Goal: Transaction & Acquisition: Purchase product/service

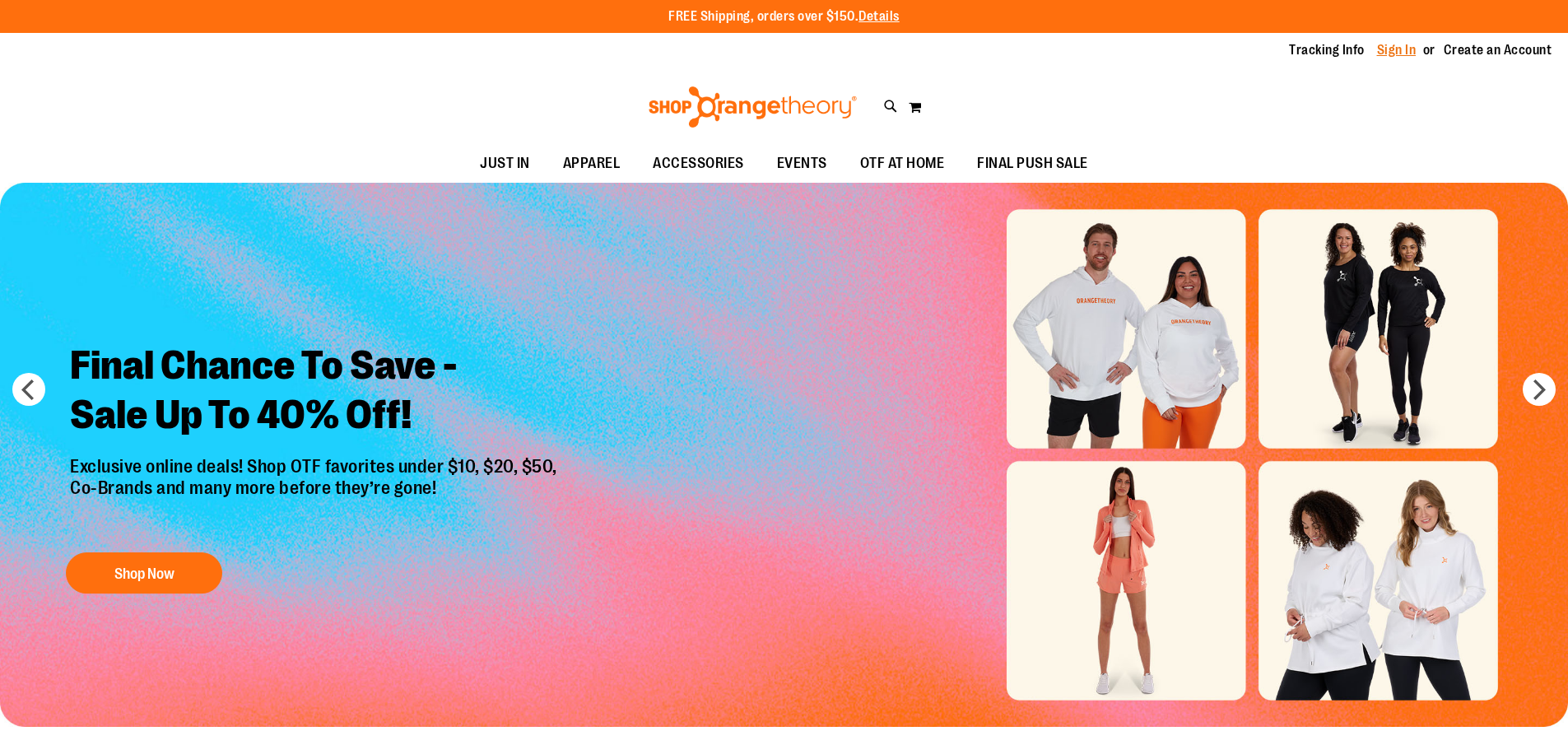
click at [1387, 50] on link "Sign In" at bounding box center [1397, 50] width 39 height 19
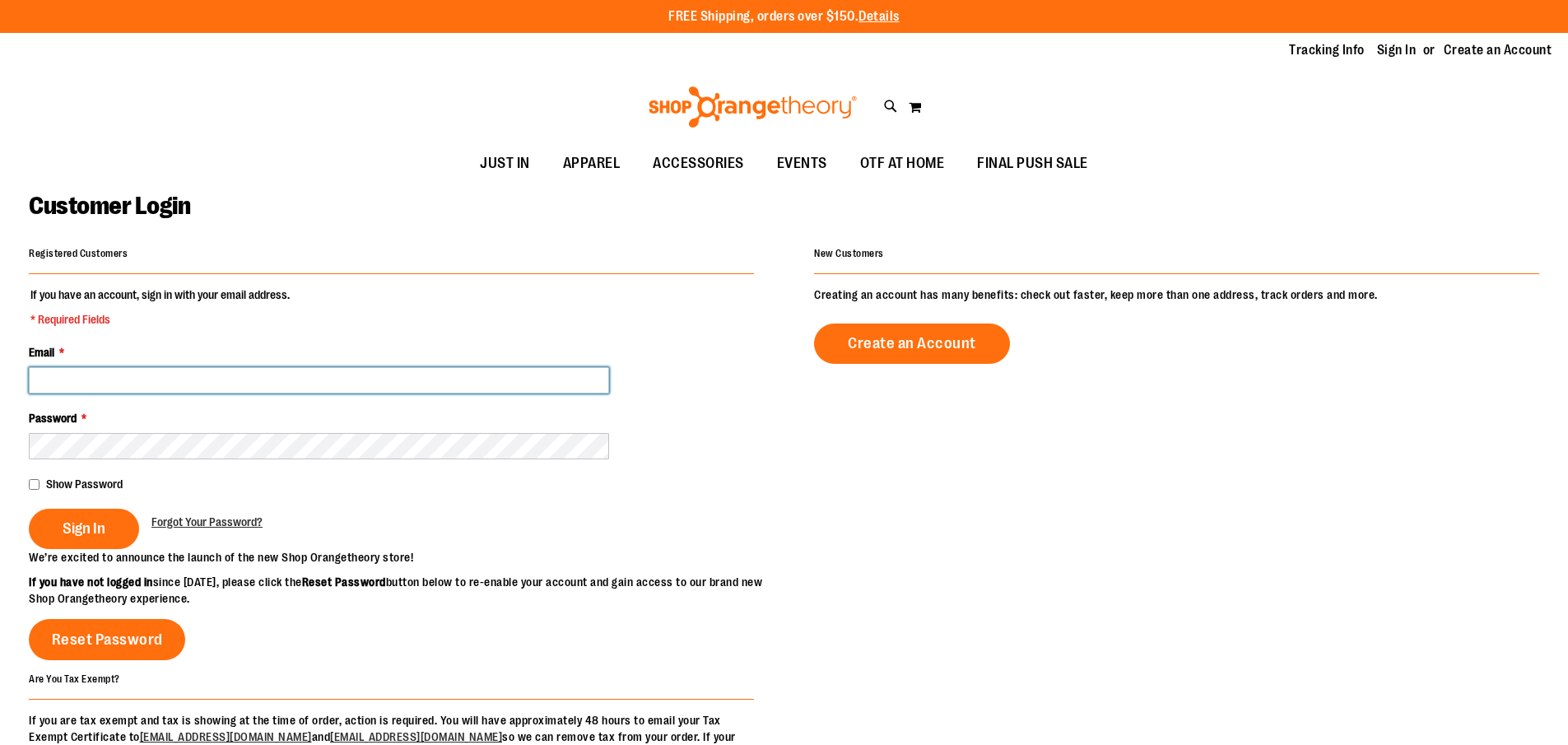
click at [295, 389] on input "Email *" at bounding box center [318, 380] width 580 height 26
type input "**********"
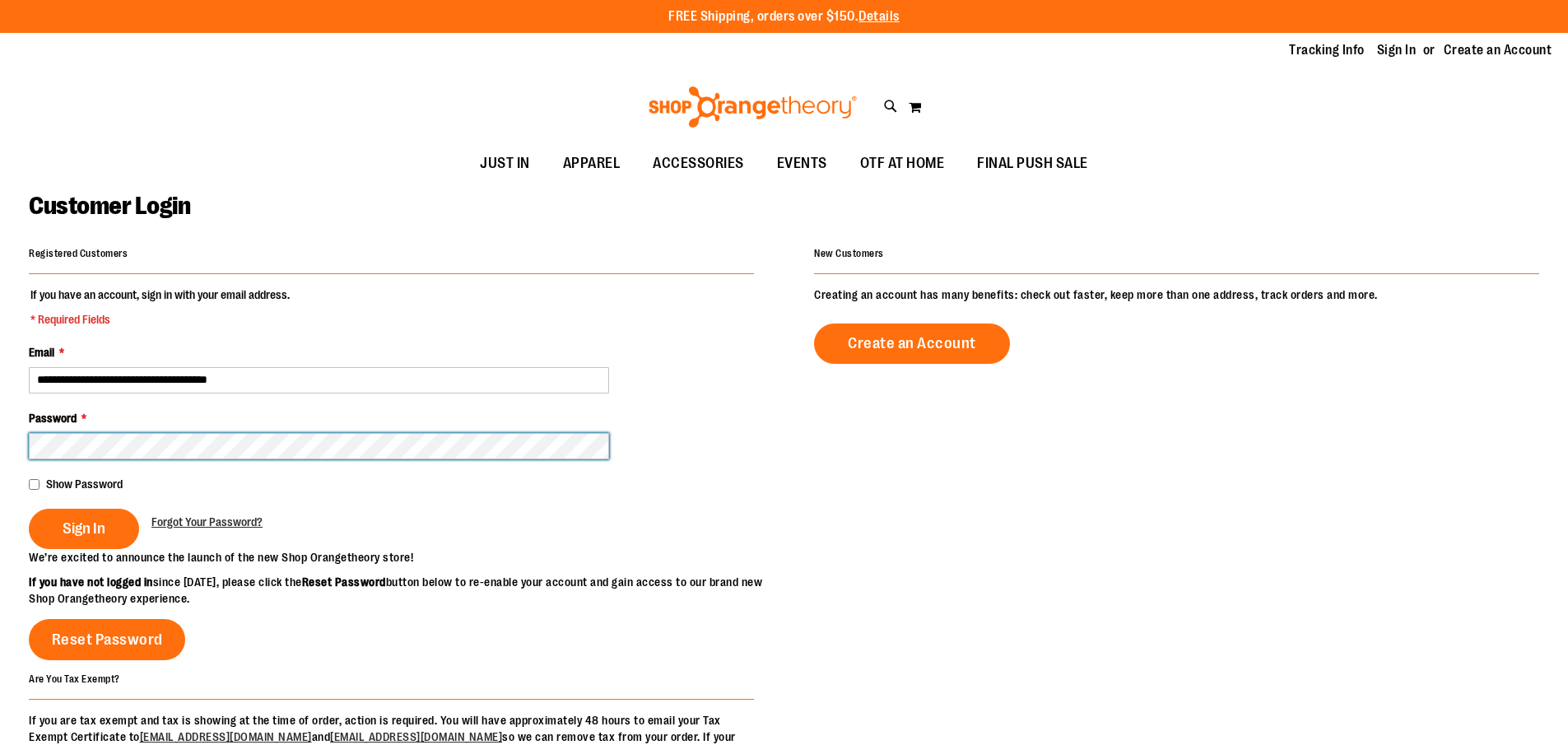
click at [28, 509] on button "Sign In" at bounding box center [83, 528] width 110 height 40
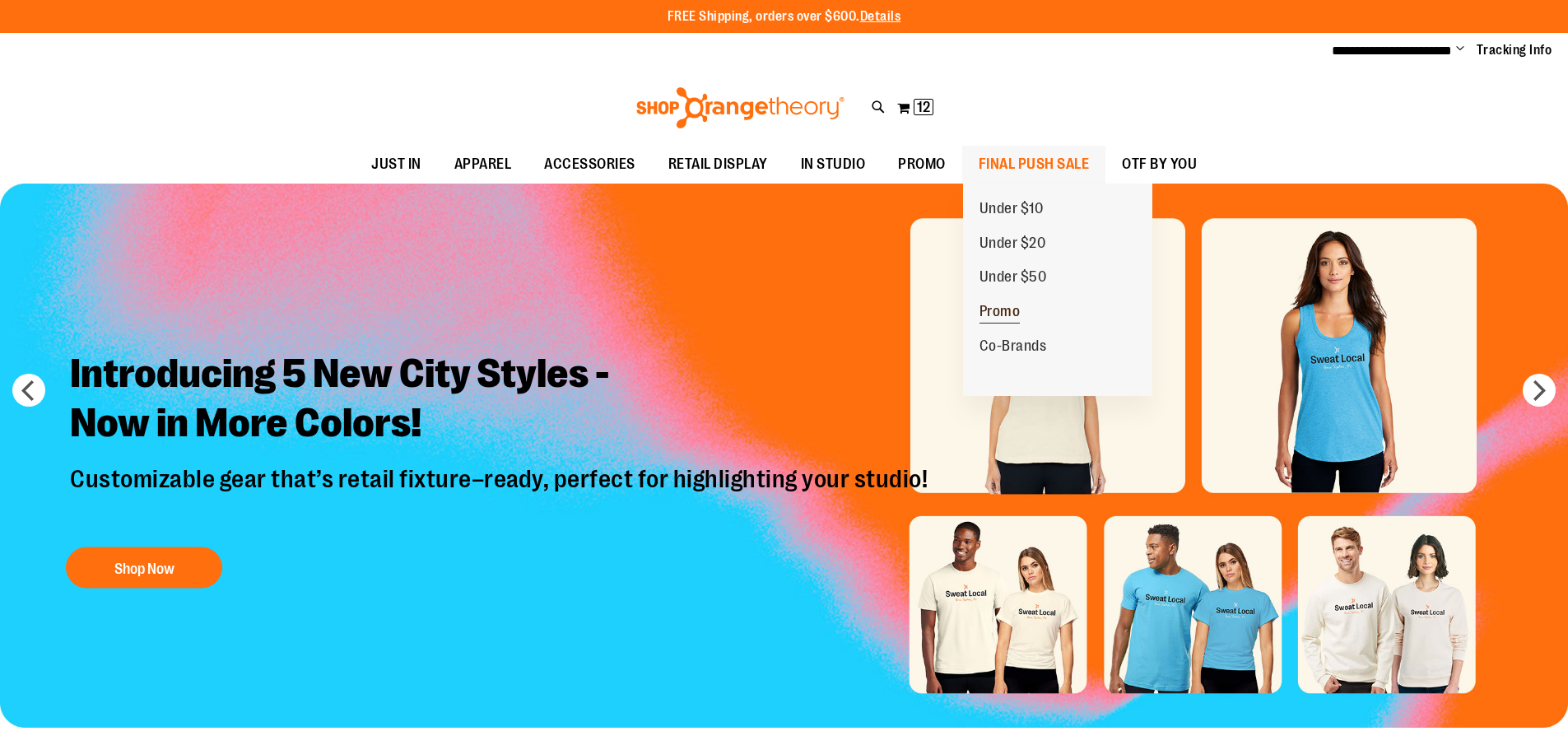
click at [1005, 310] on span "Promo" at bounding box center [1000, 312] width 41 height 21
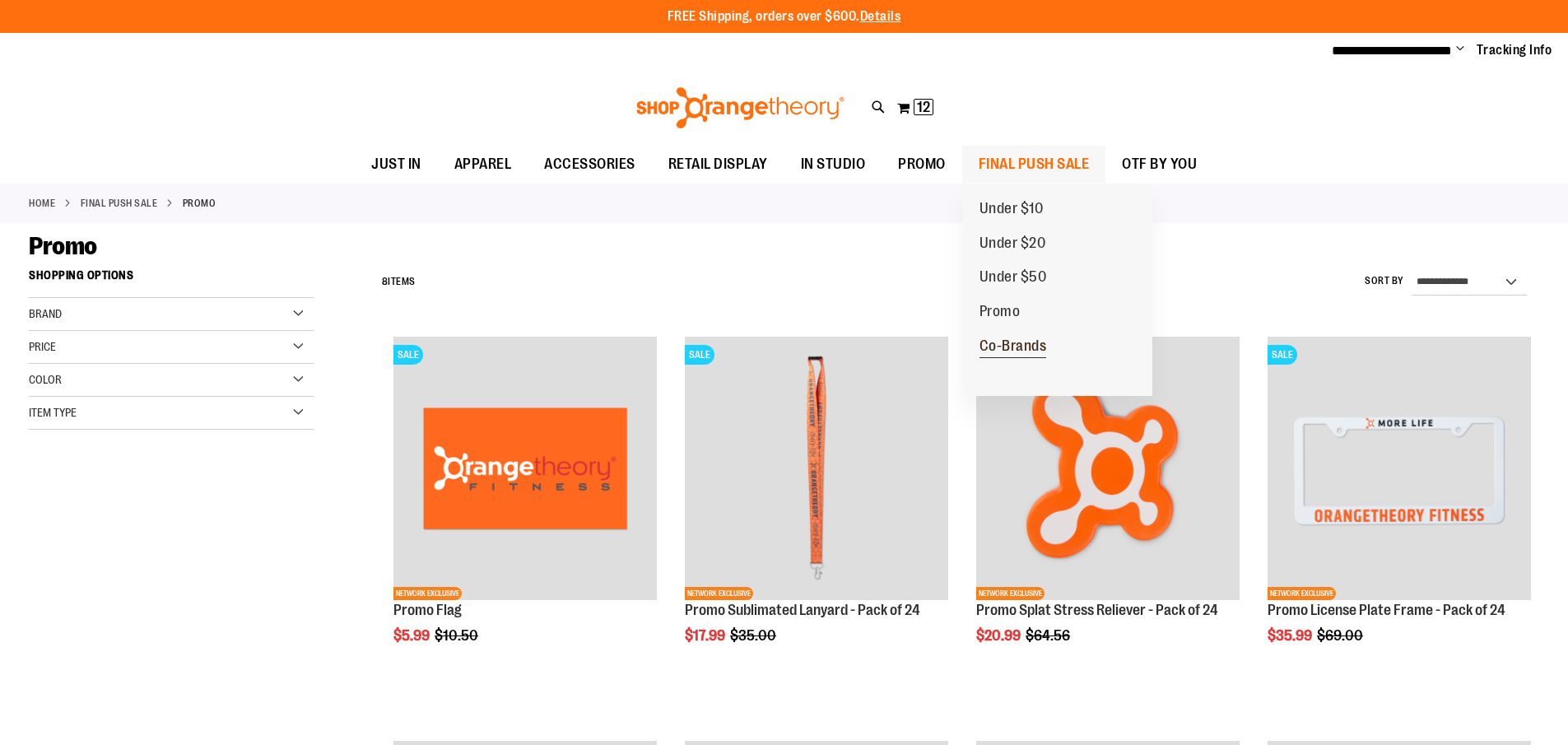
click at [1011, 340] on span "Co-Brands" at bounding box center [1013, 348] width 67 height 21
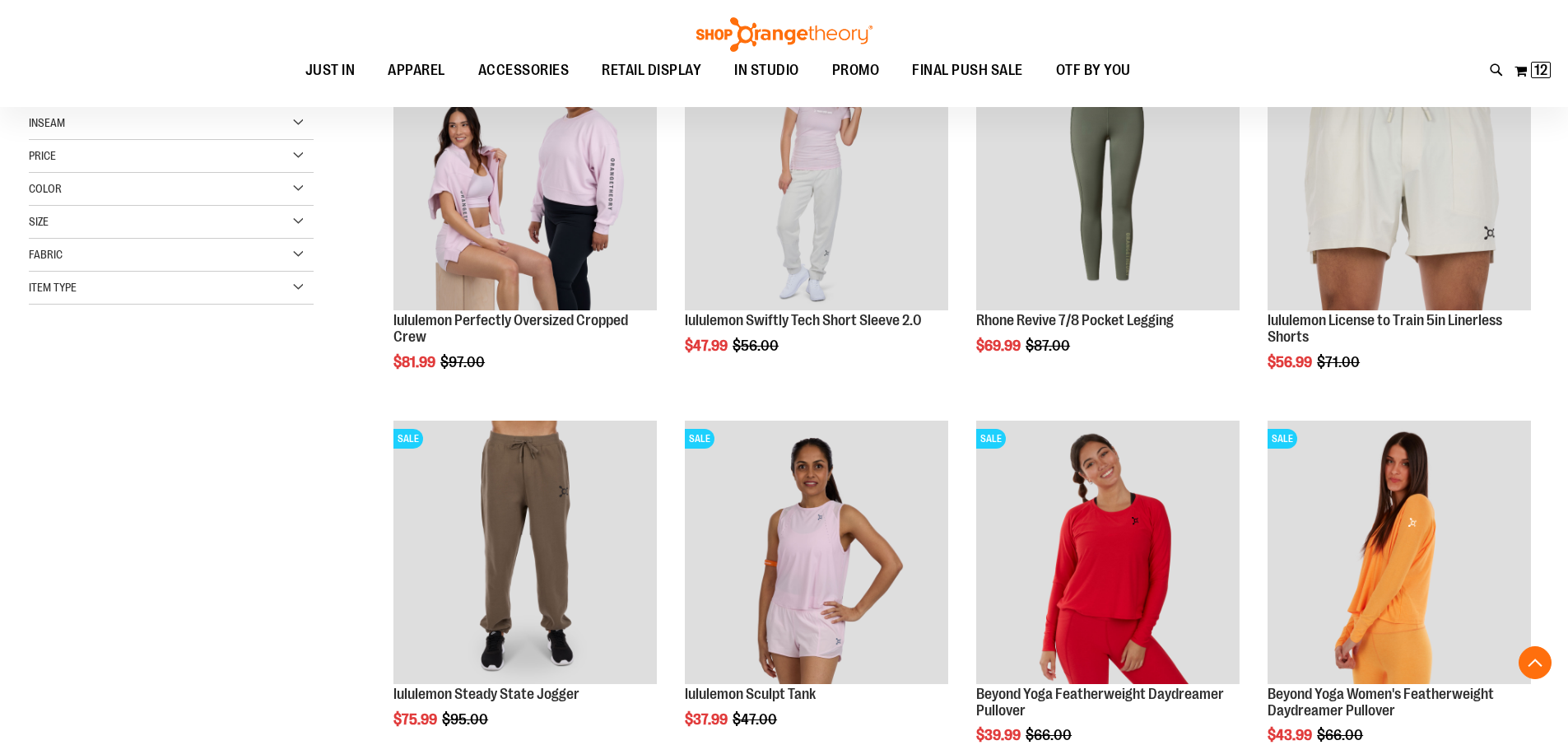
scroll to position [328, 0]
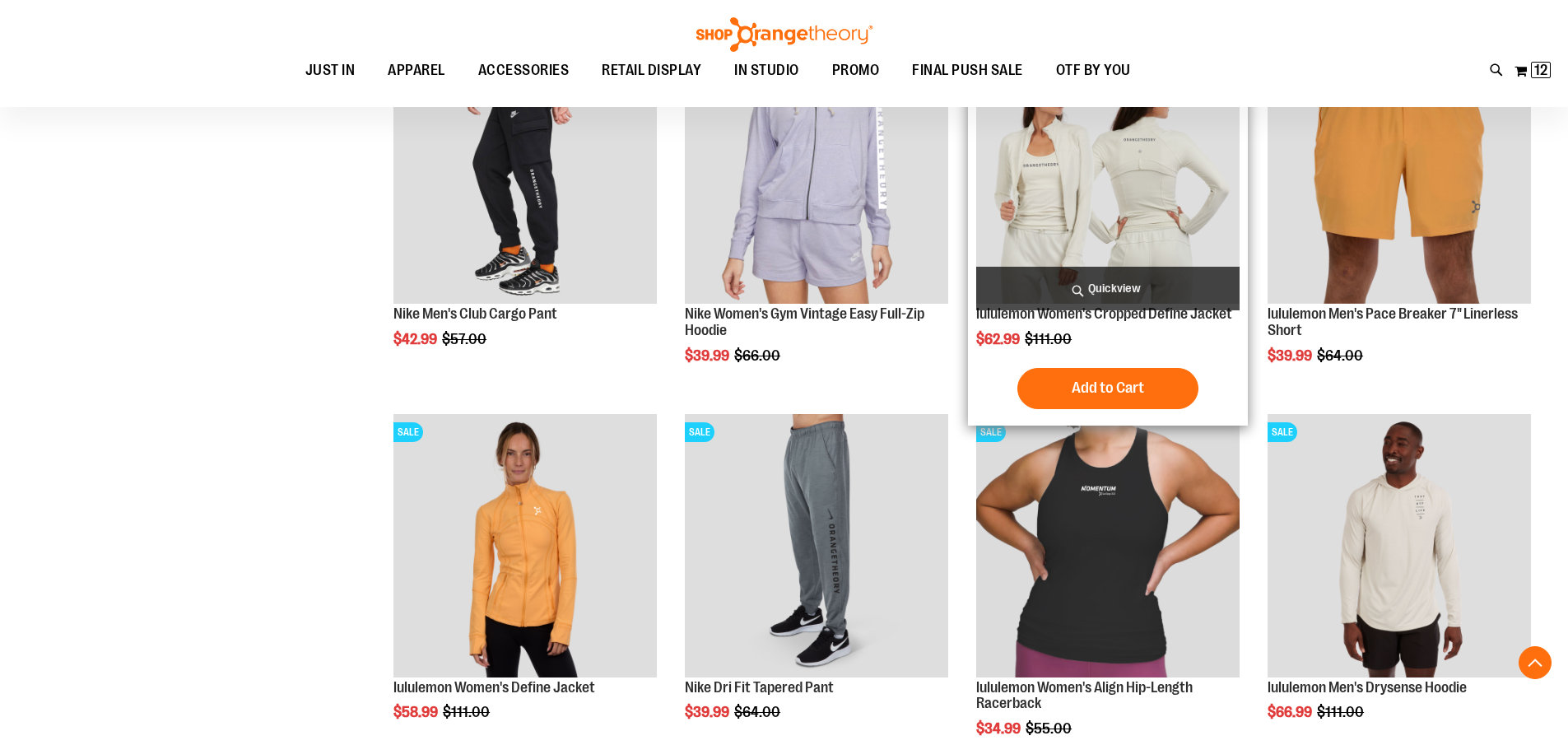
scroll to position [1151, 0]
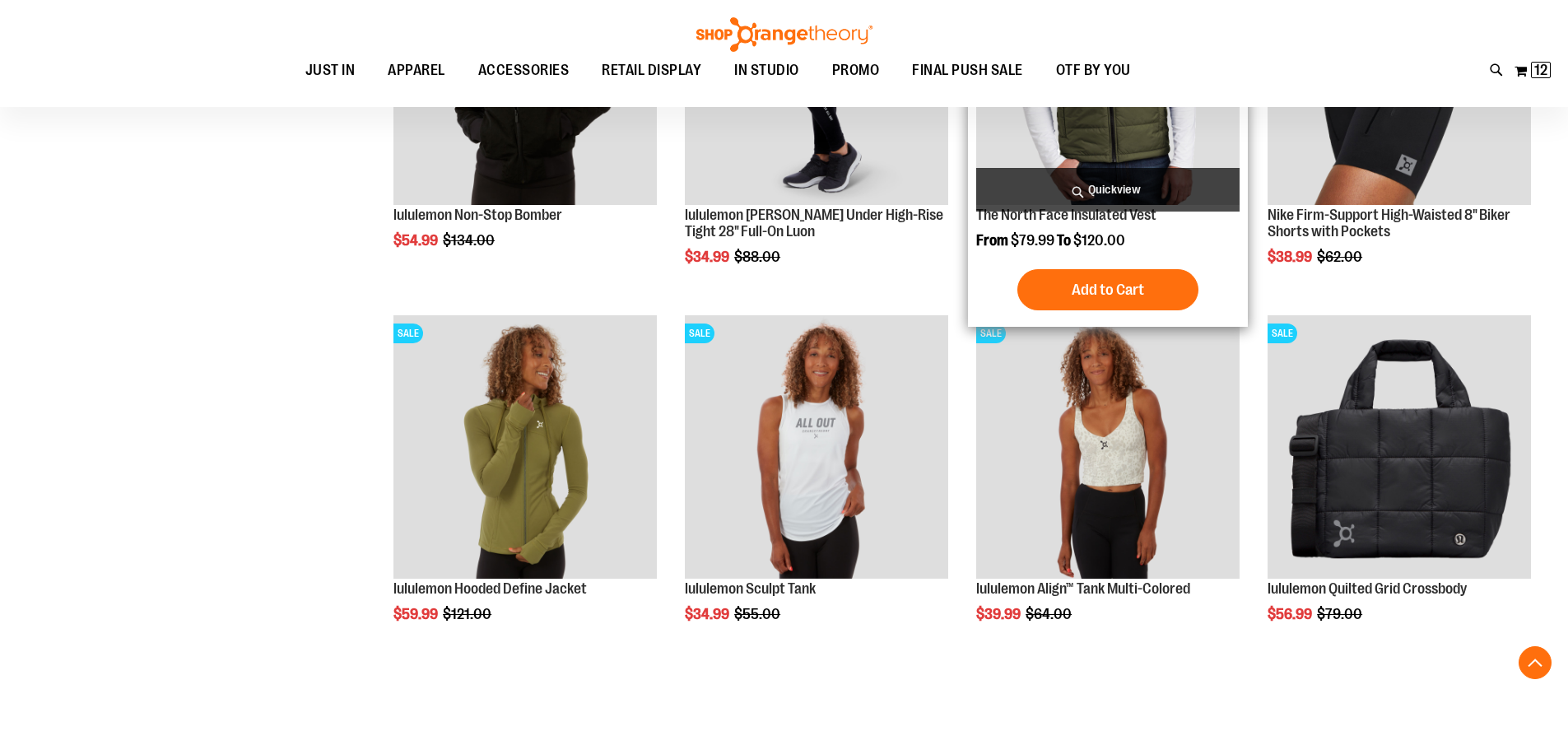
scroll to position [3043, 0]
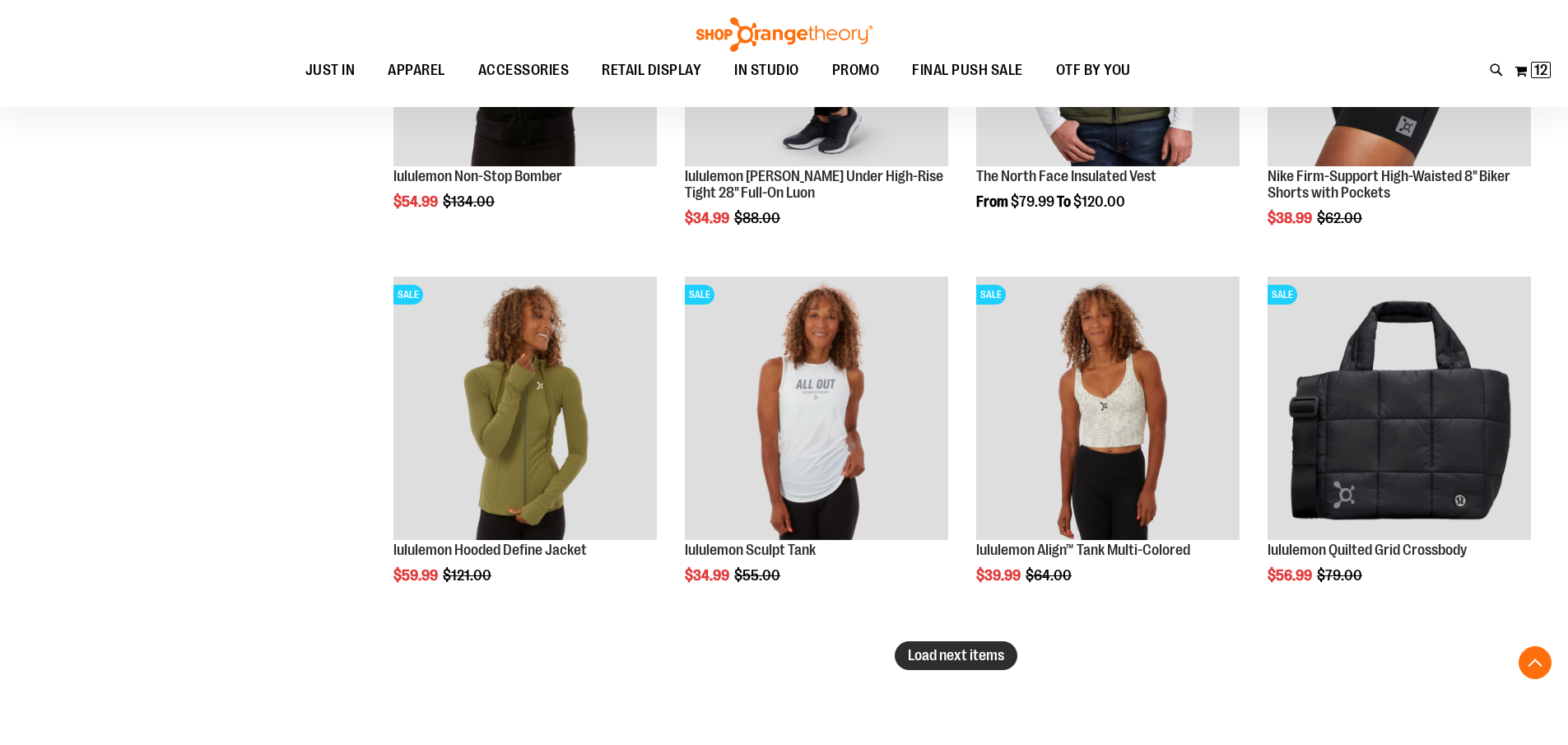
click at [996, 652] on span "Load next items" at bounding box center [956, 654] width 97 height 17
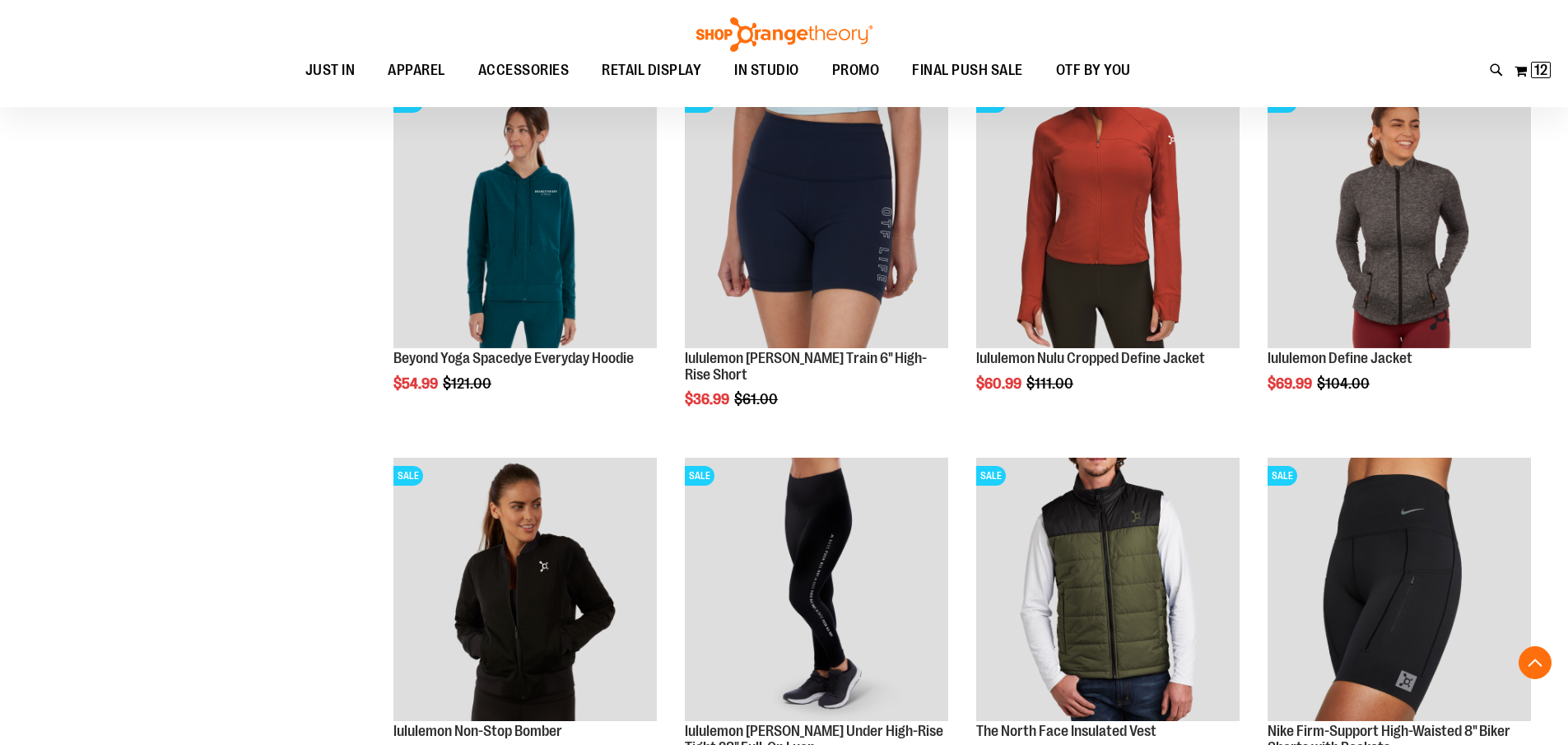
scroll to position [2138, 0]
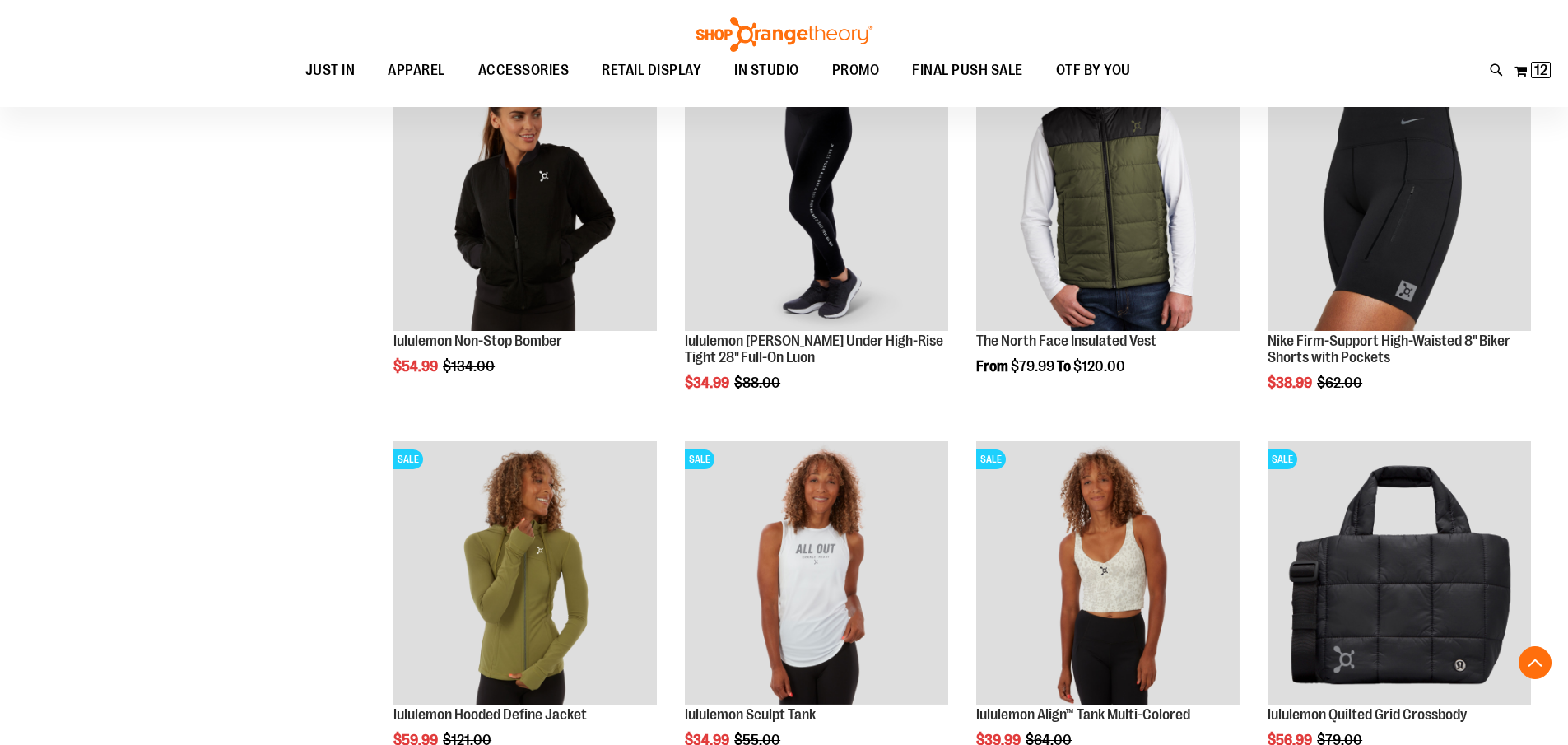
scroll to position [2221, 0]
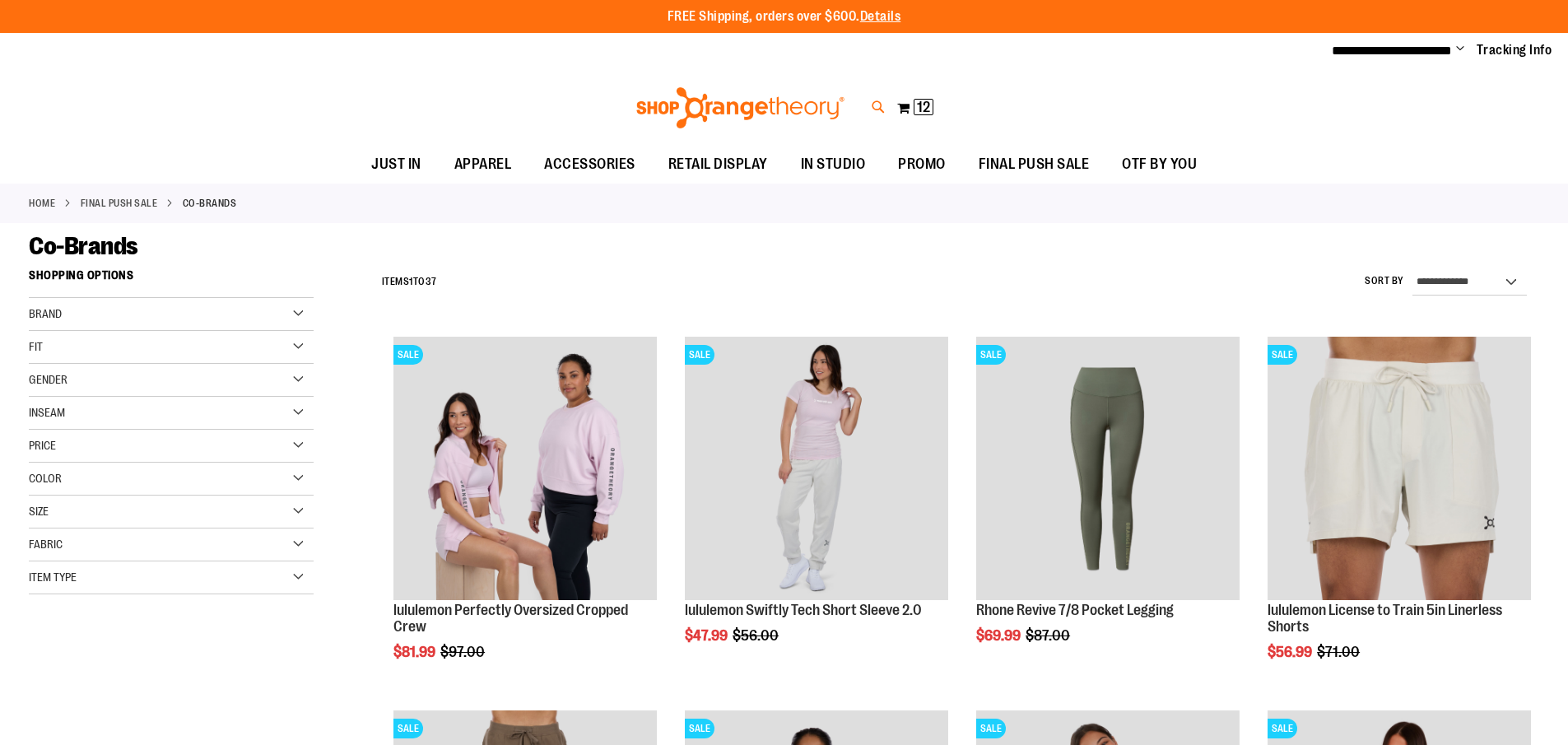
click at [873, 102] on icon at bounding box center [878, 106] width 14 height 19
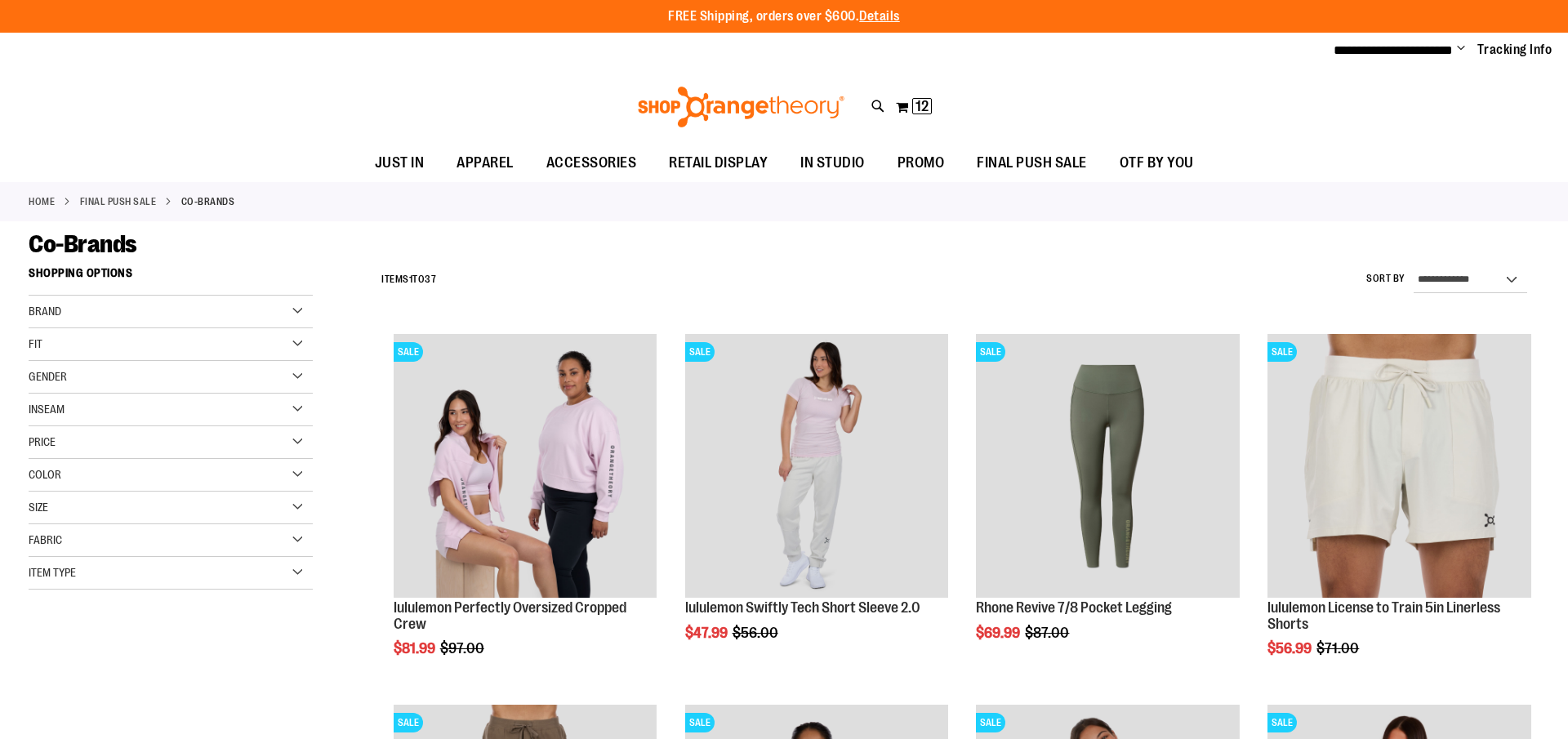
click at [600, 108] on input "Search" at bounding box center [784, 92] width 1244 height 54
type input "***"
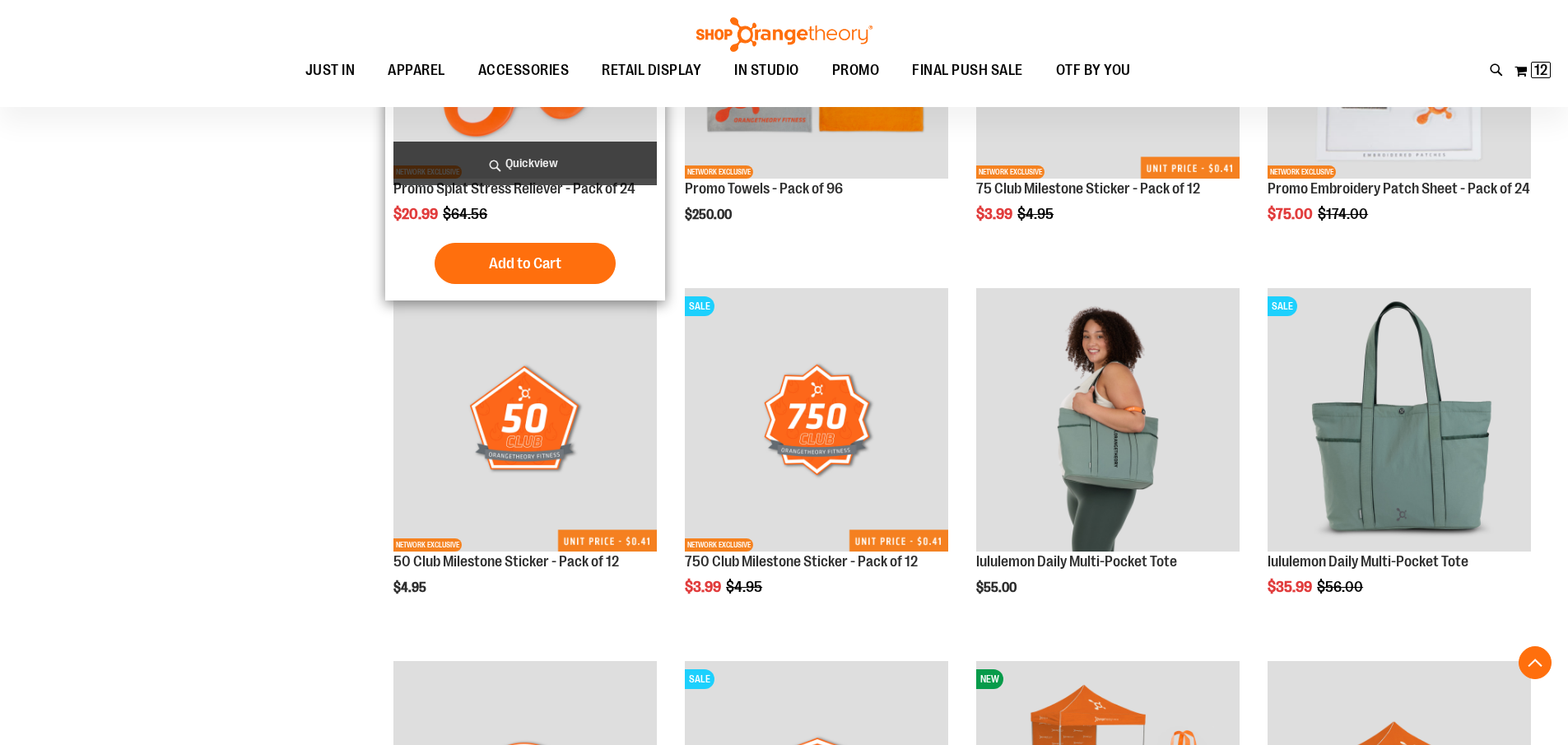
scroll to position [2698, 0]
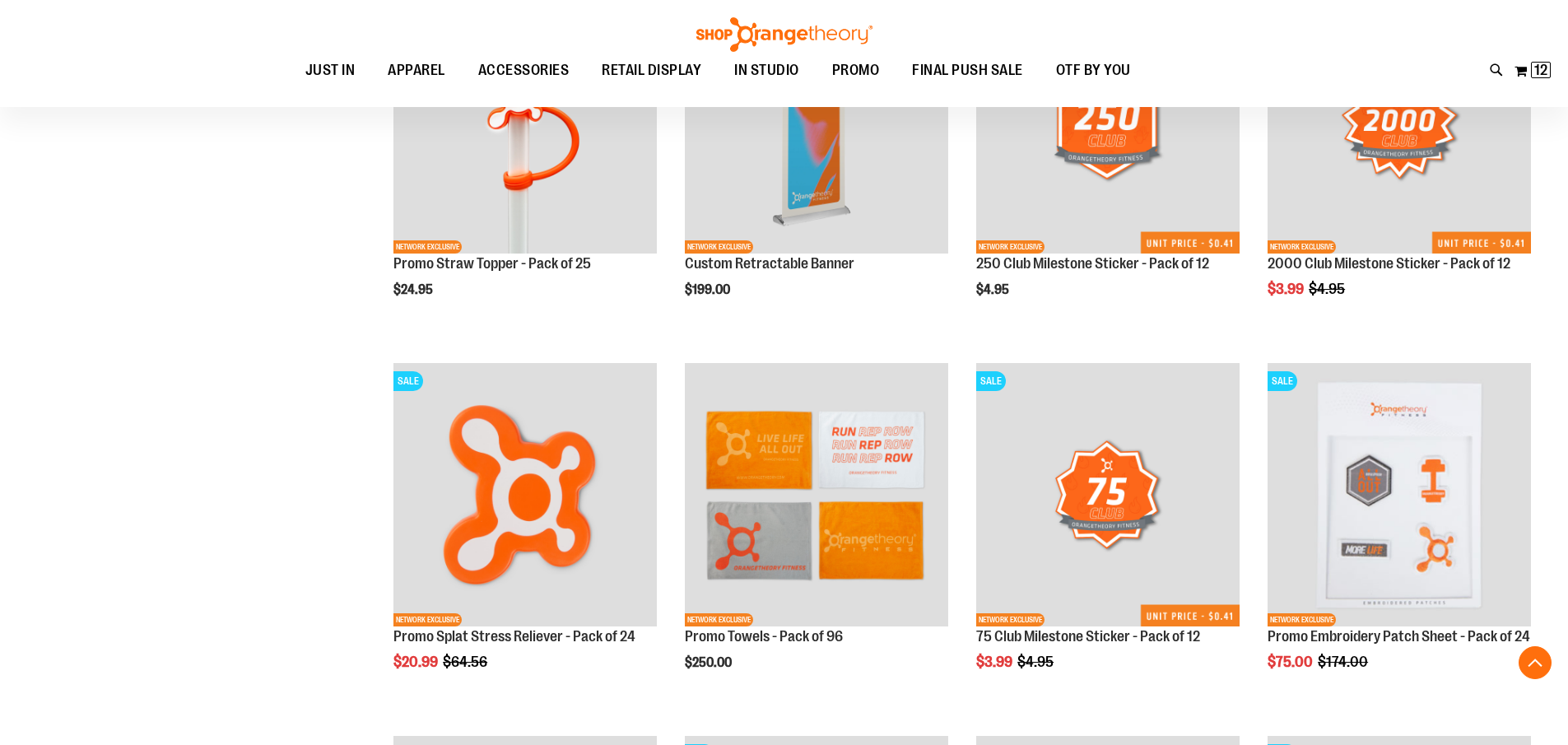
scroll to position [5660, 0]
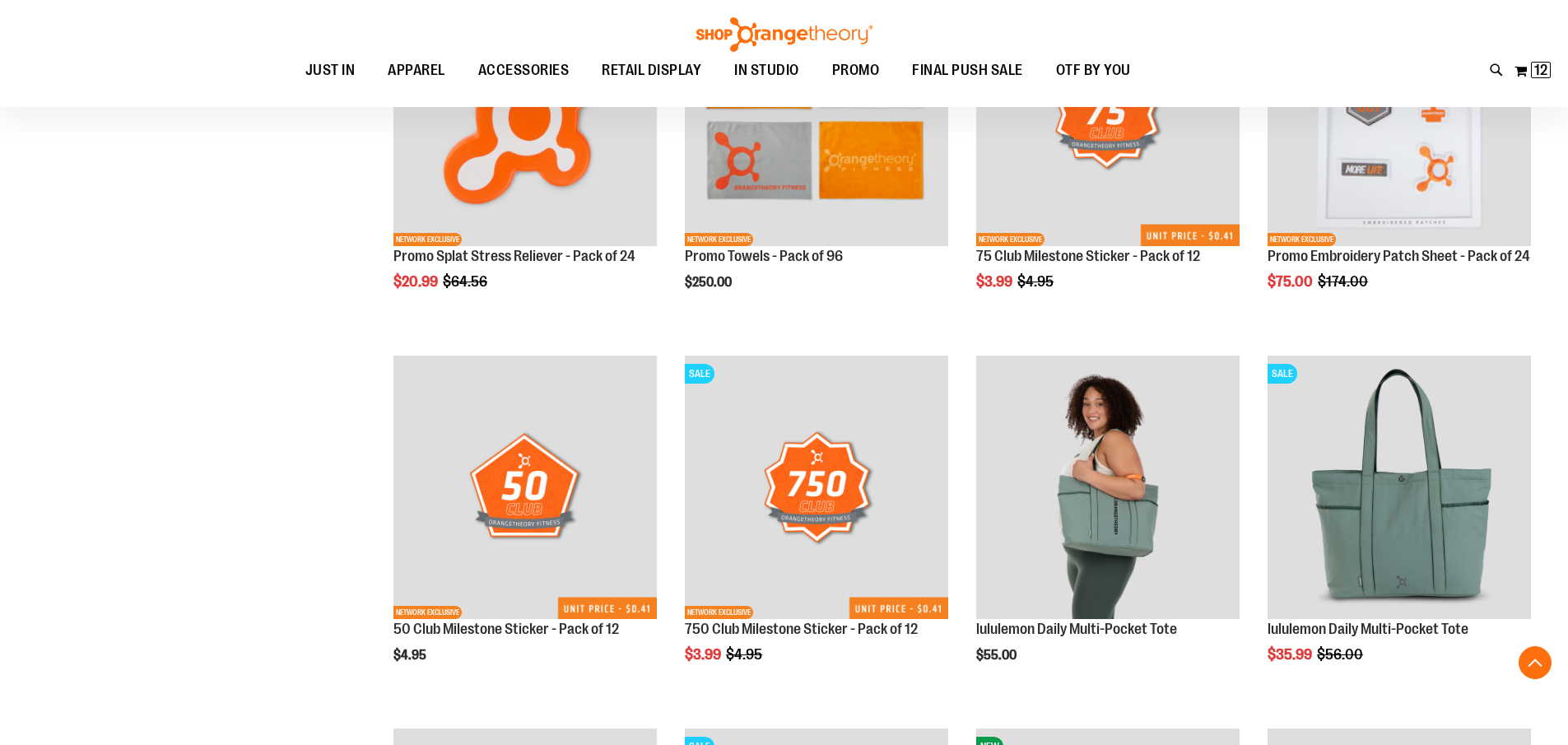
scroll to position [5825, 0]
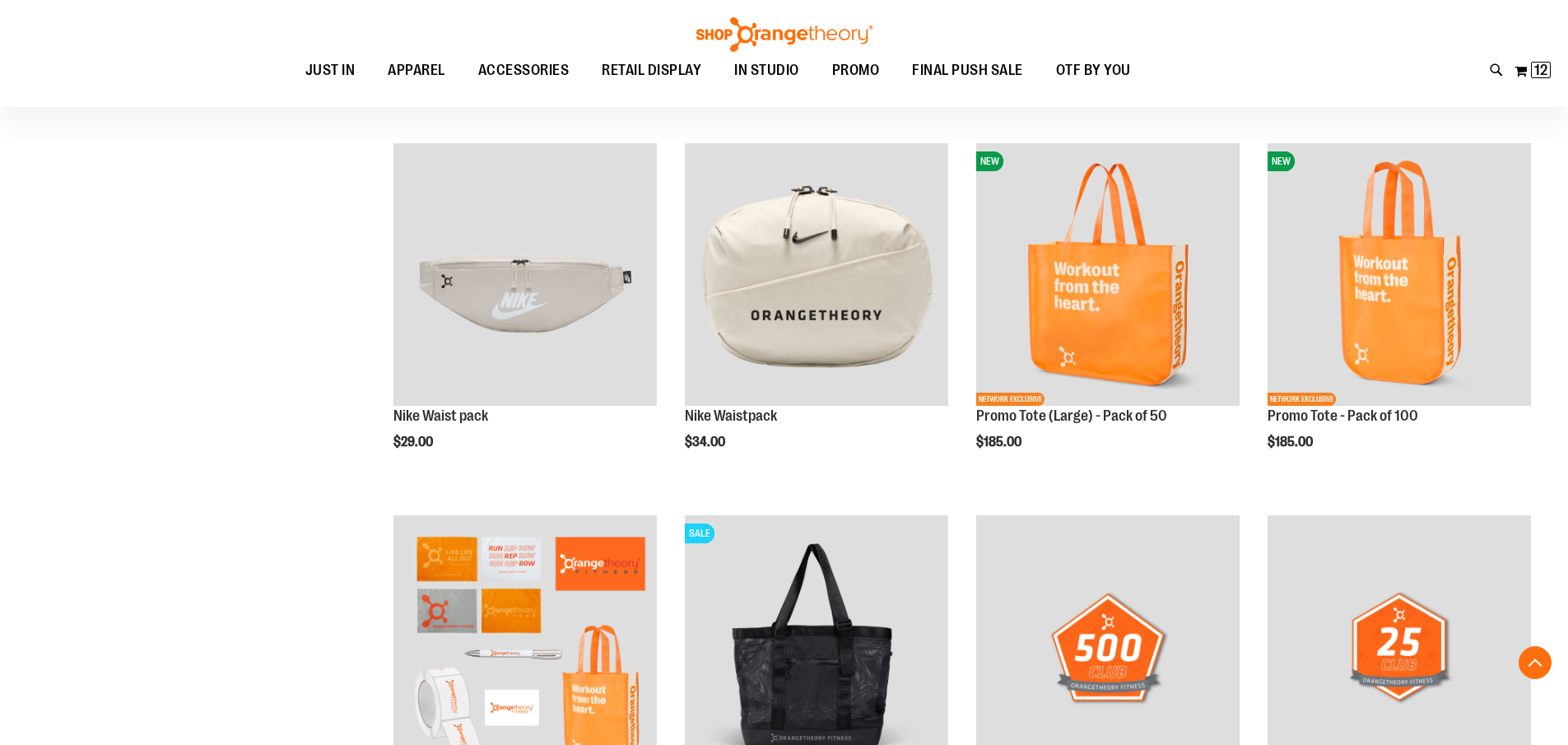
scroll to position [4673, 0]
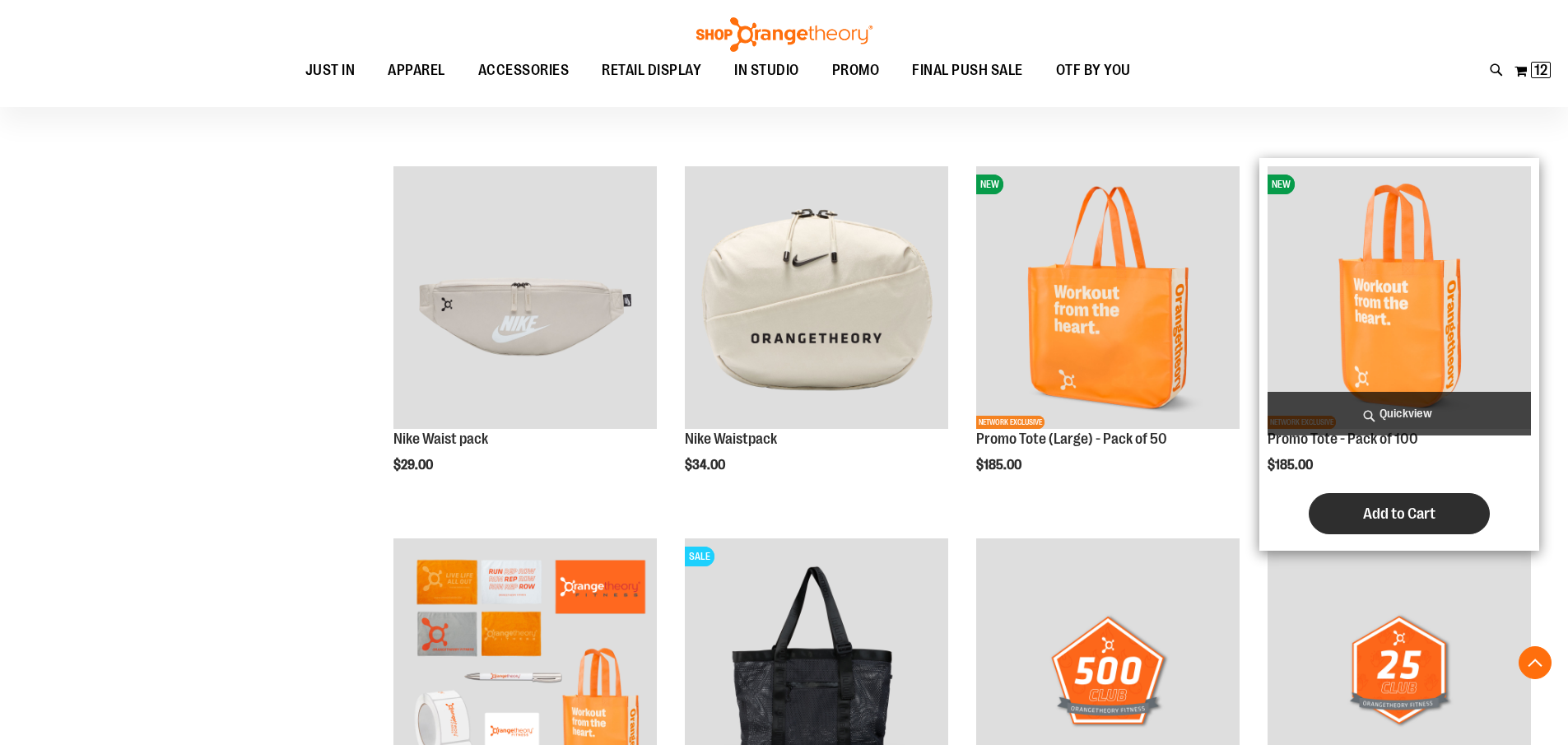
click at [1431, 505] on span "Add to Cart" at bounding box center [1400, 514] width 72 height 19
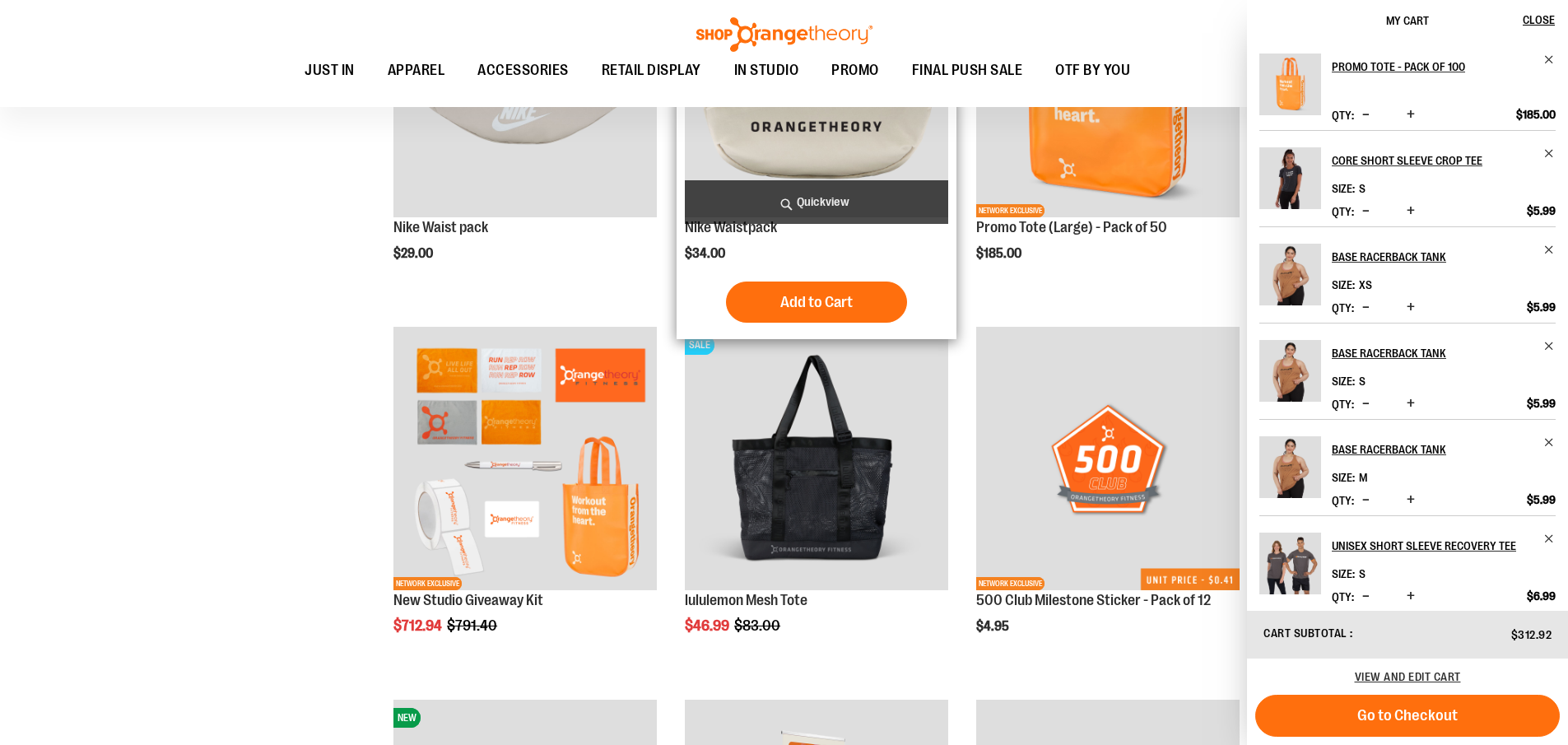
scroll to position [5136, 0]
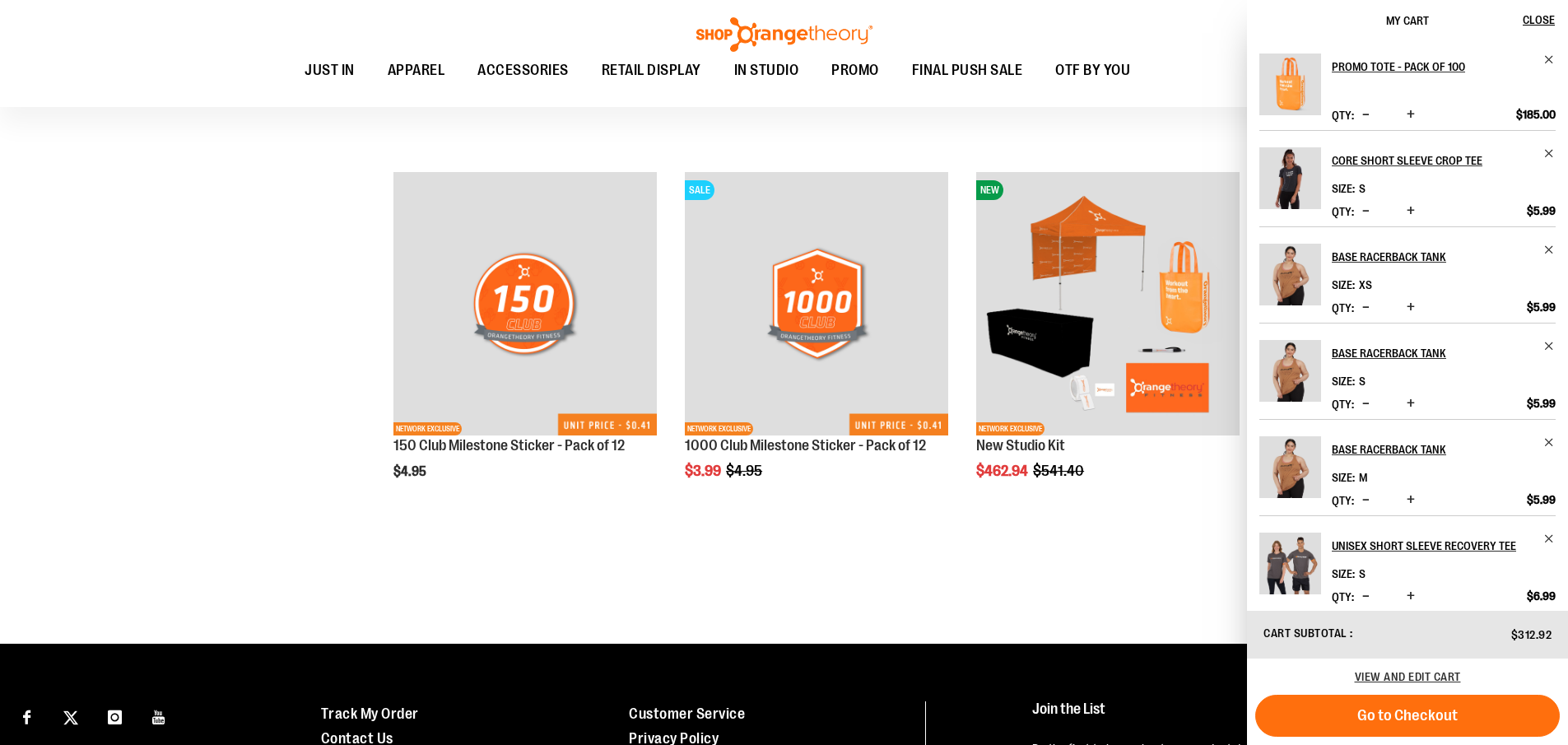
scroll to position [9909, 0]
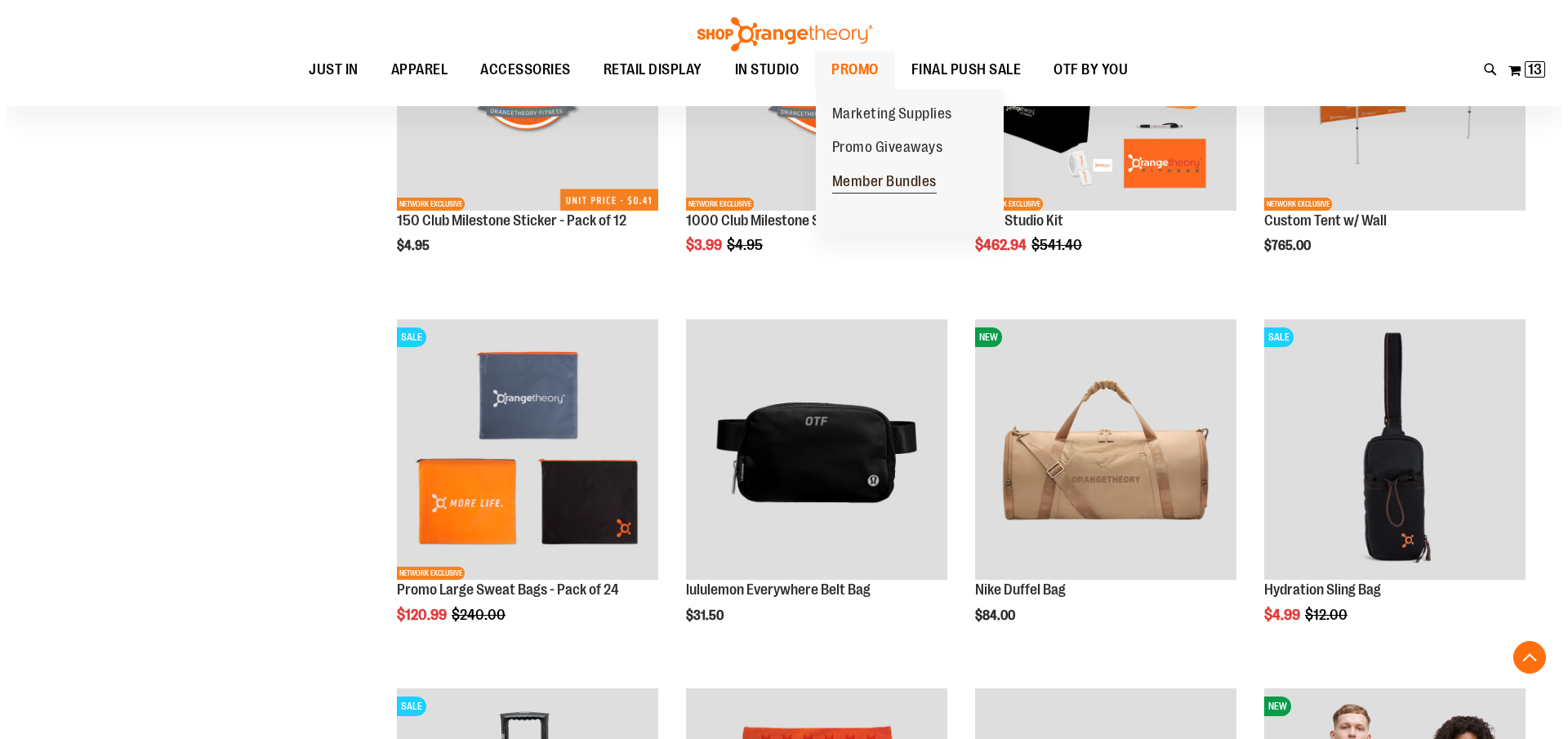
scroll to position [6320, 0]
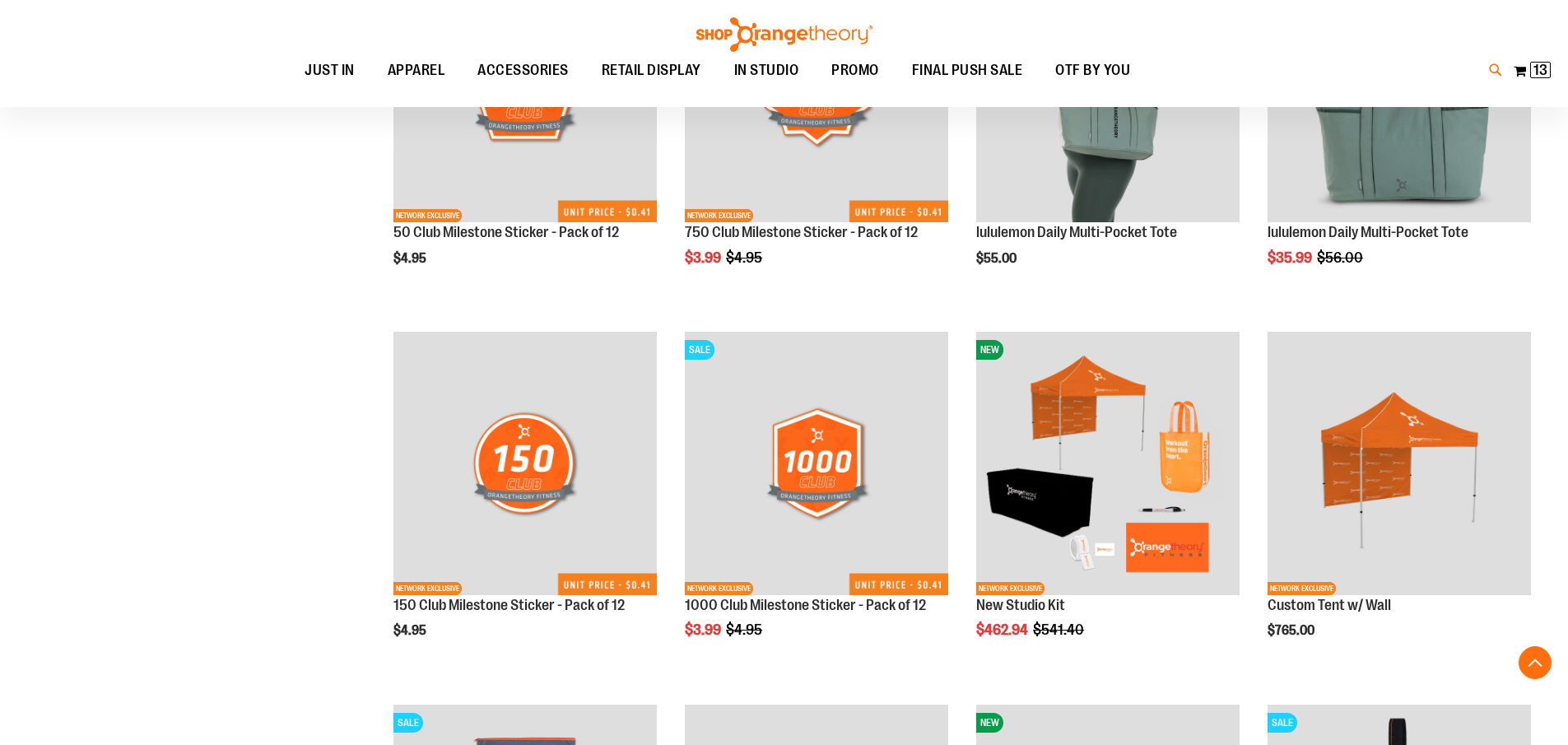
click at [1492, 68] on icon at bounding box center [1497, 69] width 14 height 19
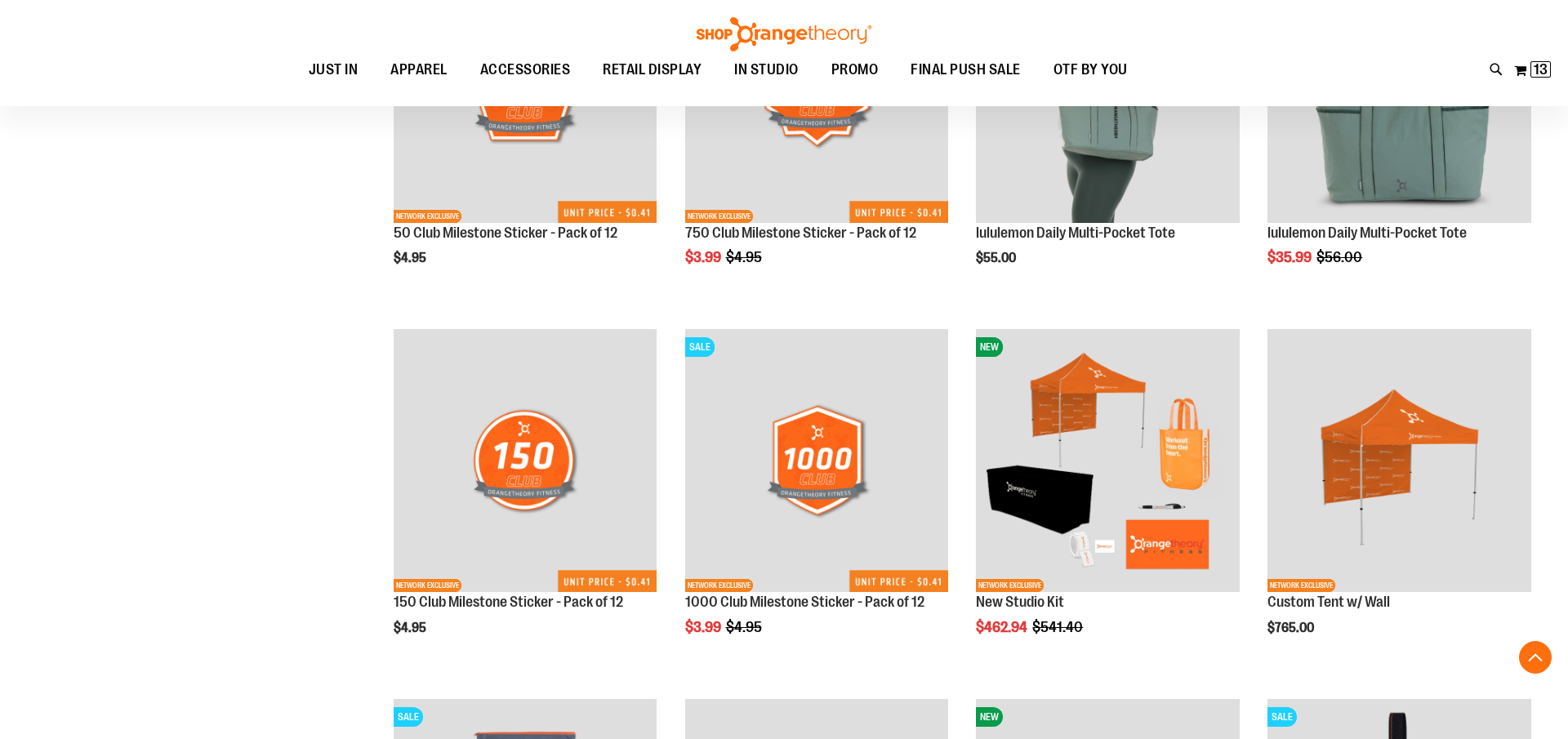
click at [683, 95] on input "***" at bounding box center [784, 92] width 1244 height 54
type input "*"
type input "***"
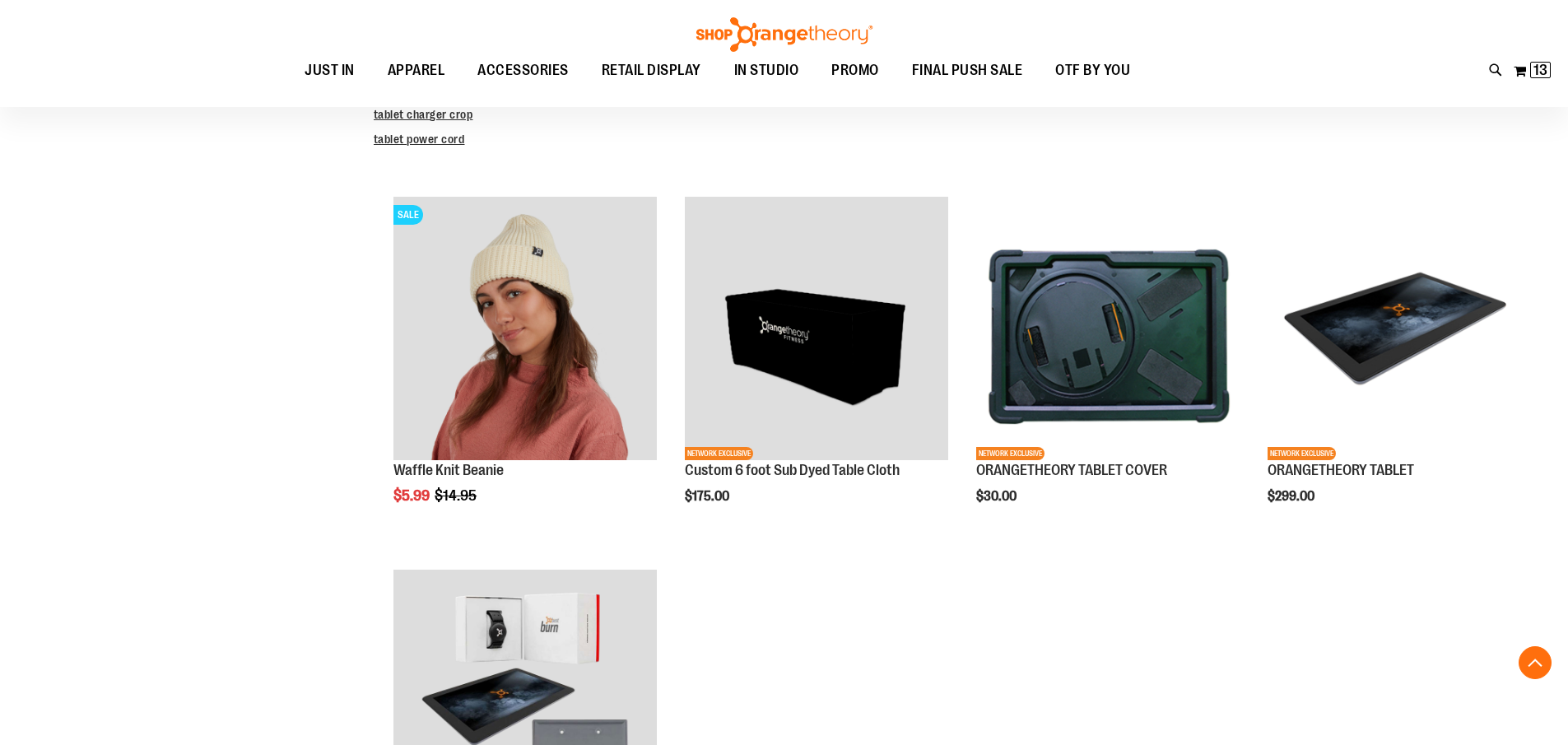
scroll to position [411, 0]
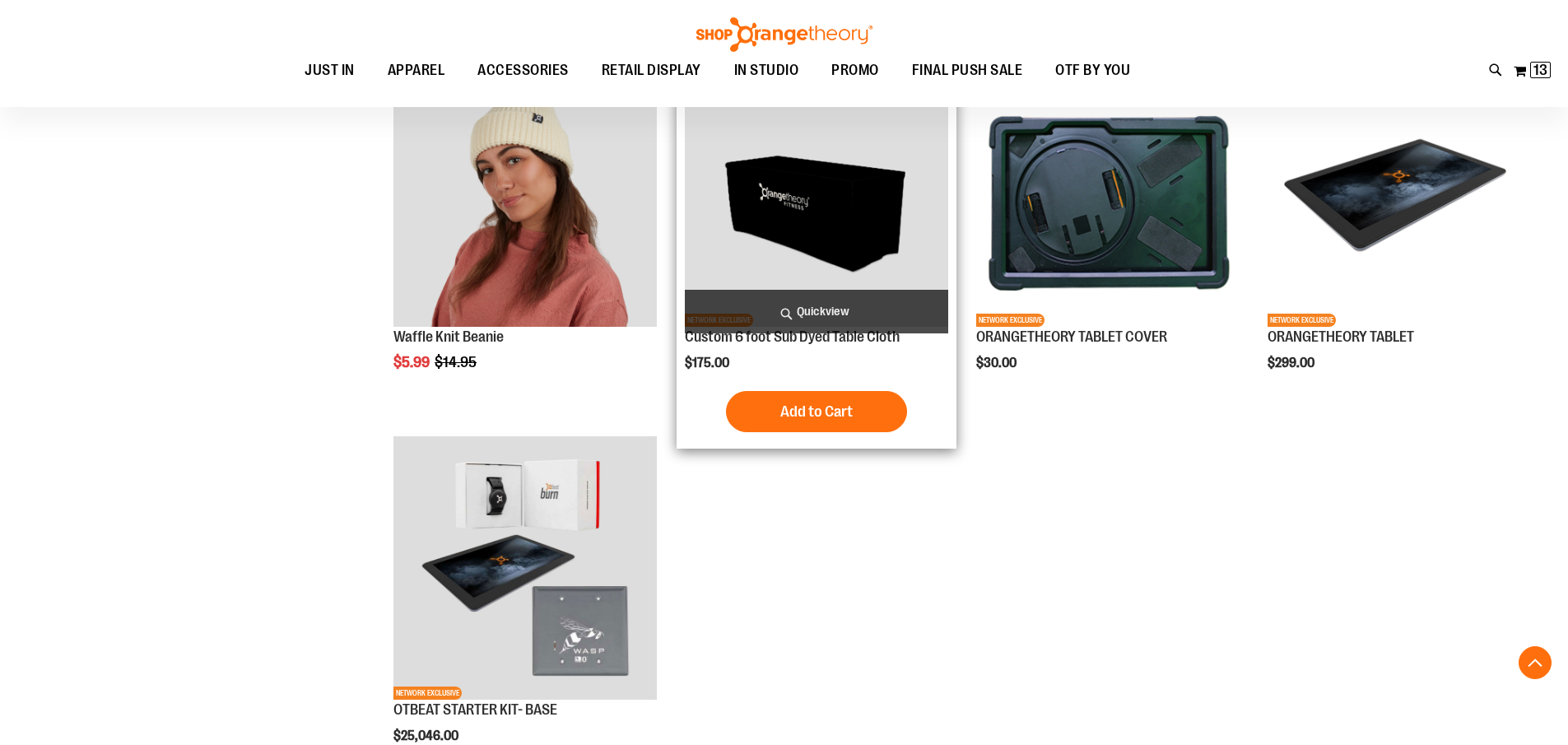
click at [836, 231] on img "product" at bounding box center [817, 195] width 264 height 264
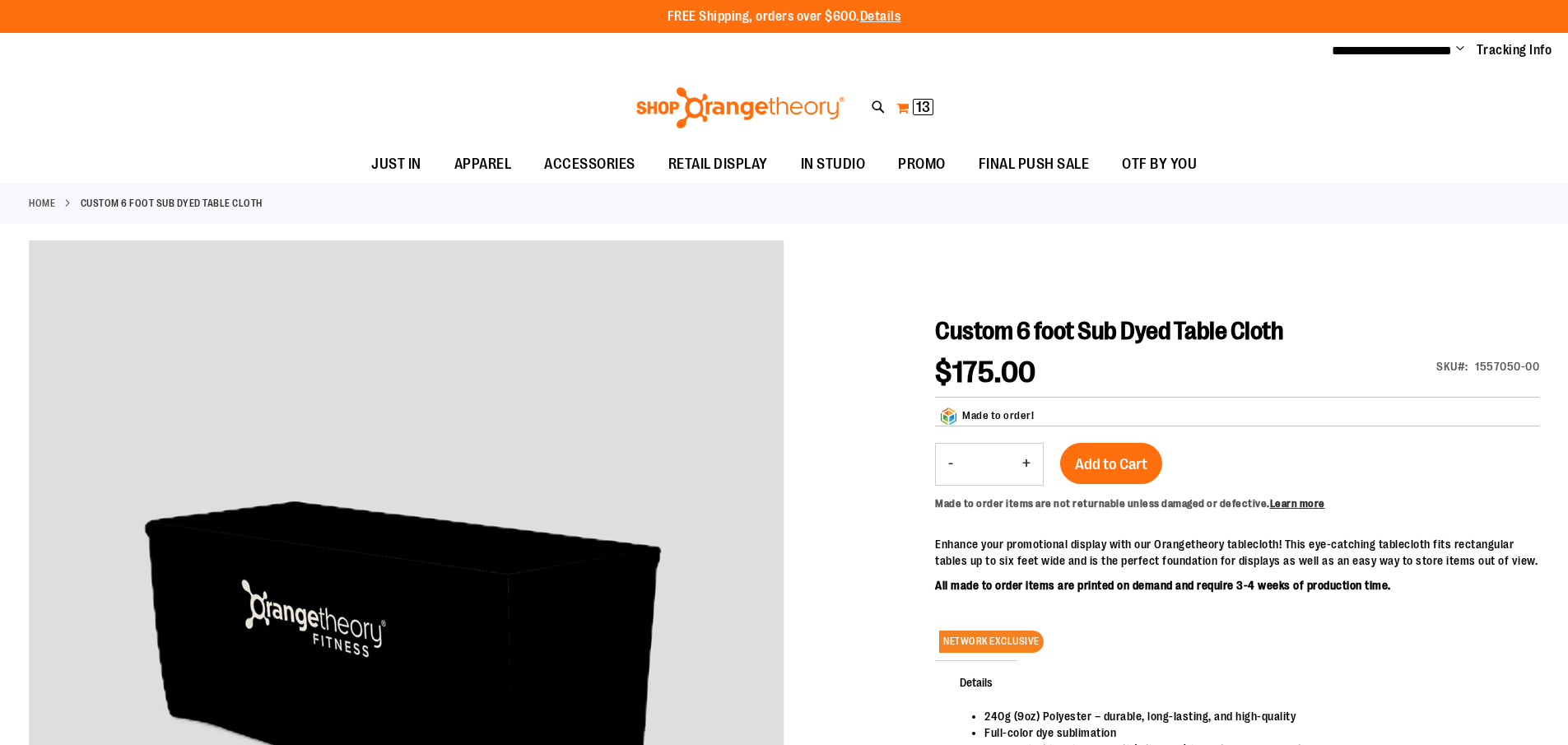
click at [928, 105] on span "13" at bounding box center [923, 106] width 14 height 17
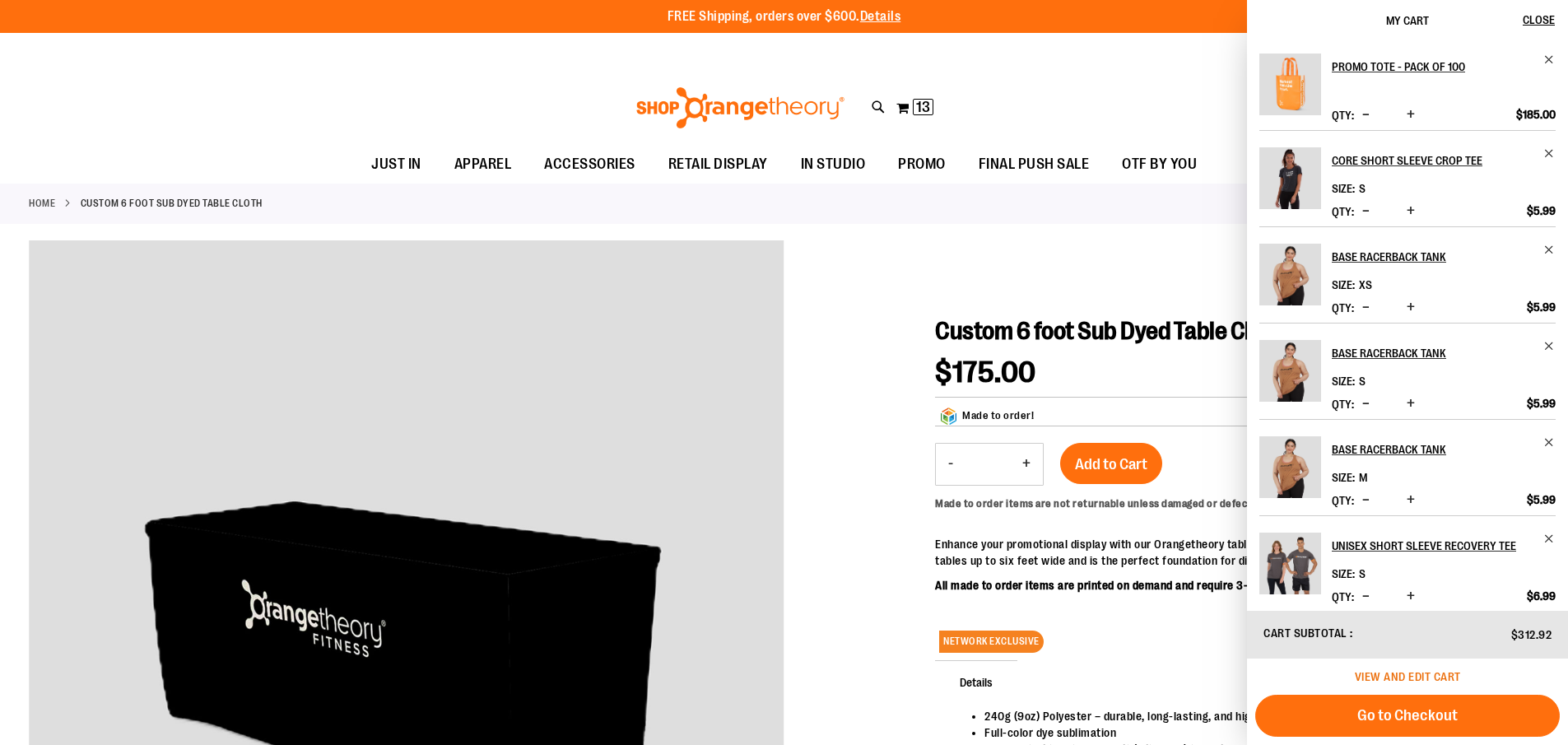
click at [1398, 673] on span "View and edit cart" at bounding box center [1408, 676] width 106 height 13
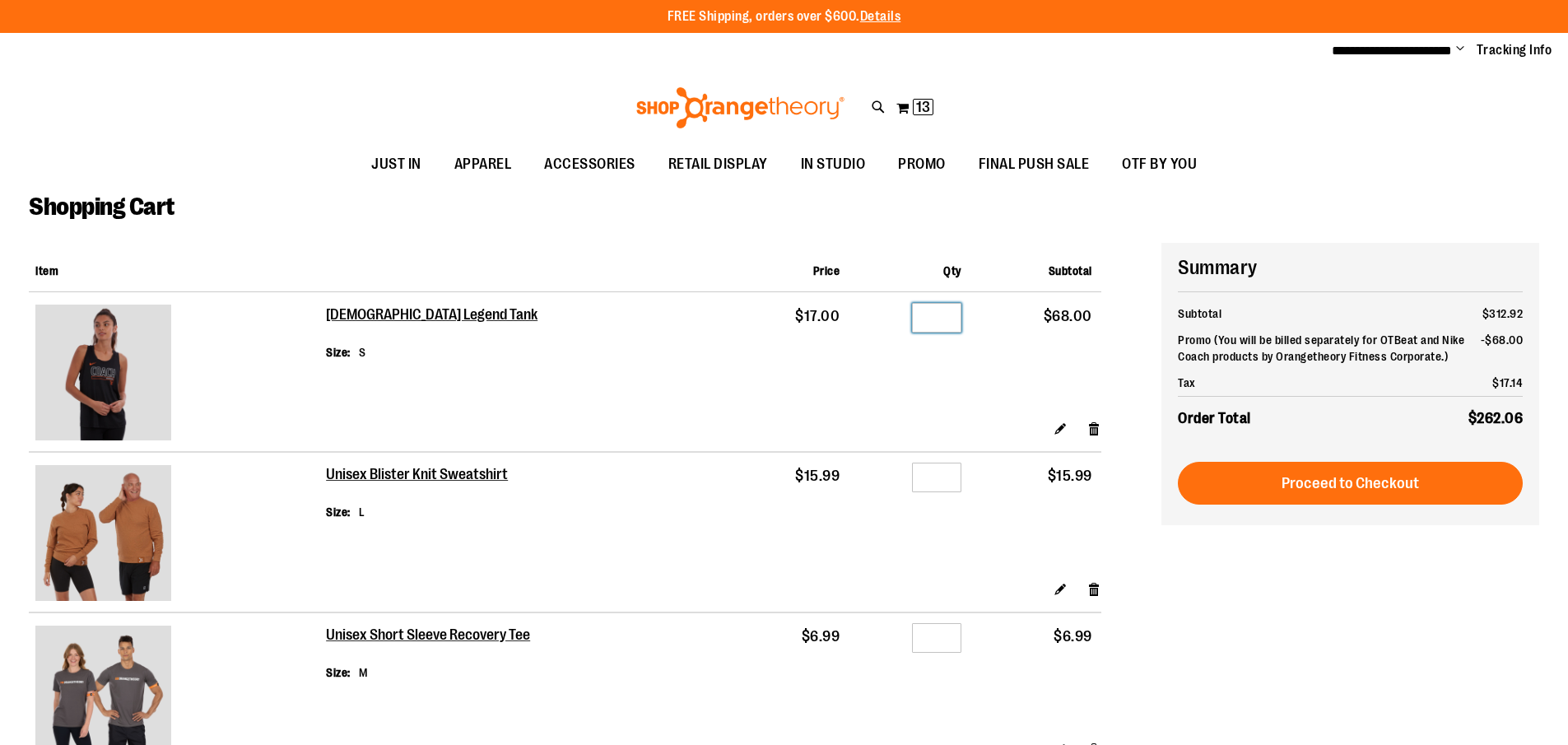
drag, startPoint x: 951, startPoint y: 321, endPoint x: 768, endPoint y: 326, distance: 183.1
click at [789, 341] on tr "Ladies Legend Tank Size S $17.00 Qty * $68.00" at bounding box center [565, 355] width 1073 height 128
type input "*"
click at [732, 237] on div "Shopping Cart" at bounding box center [784, 217] width 1510 height 51
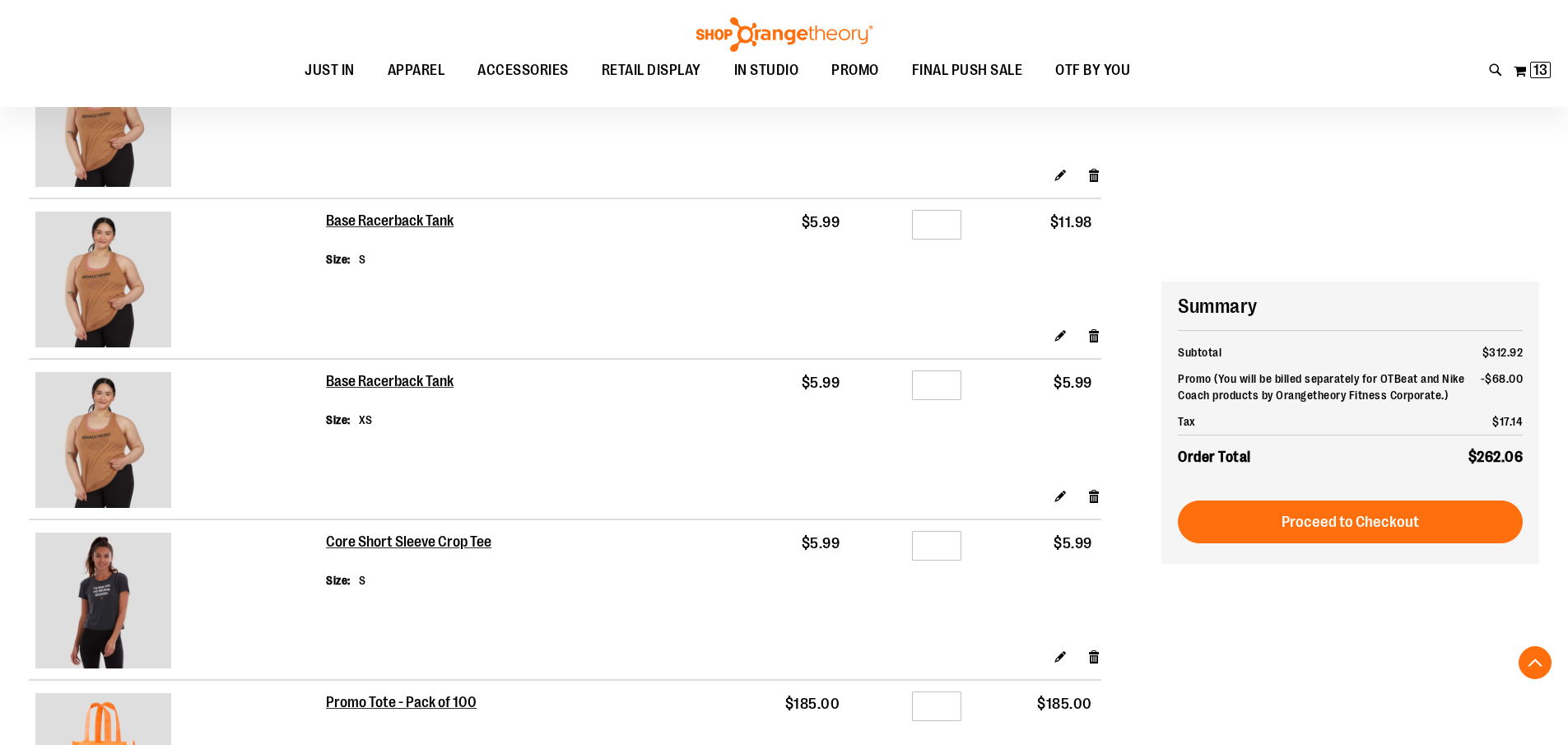
scroll to position [1069, 0]
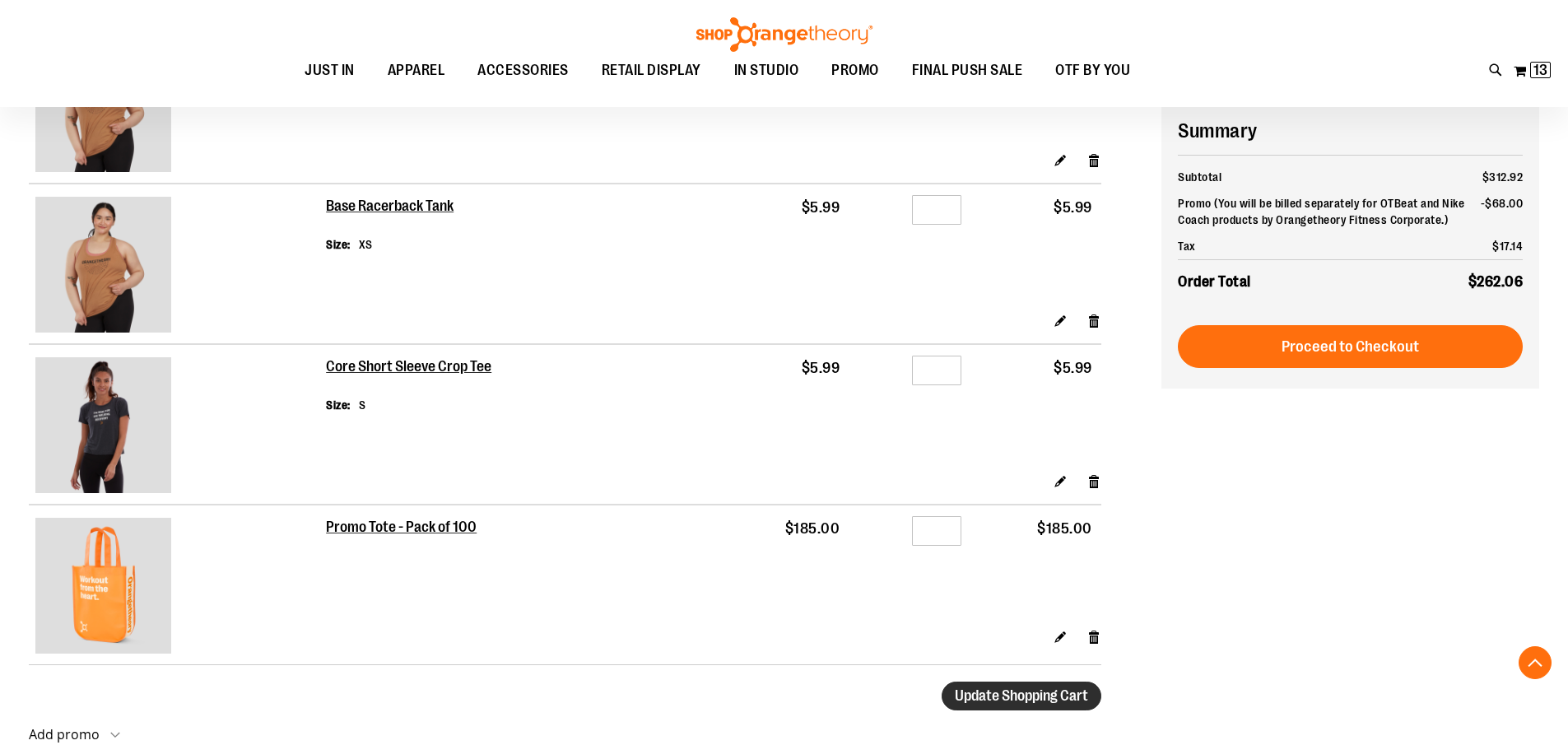
click at [1048, 689] on span "Update Shopping Cart" at bounding box center [1022, 695] width 134 height 17
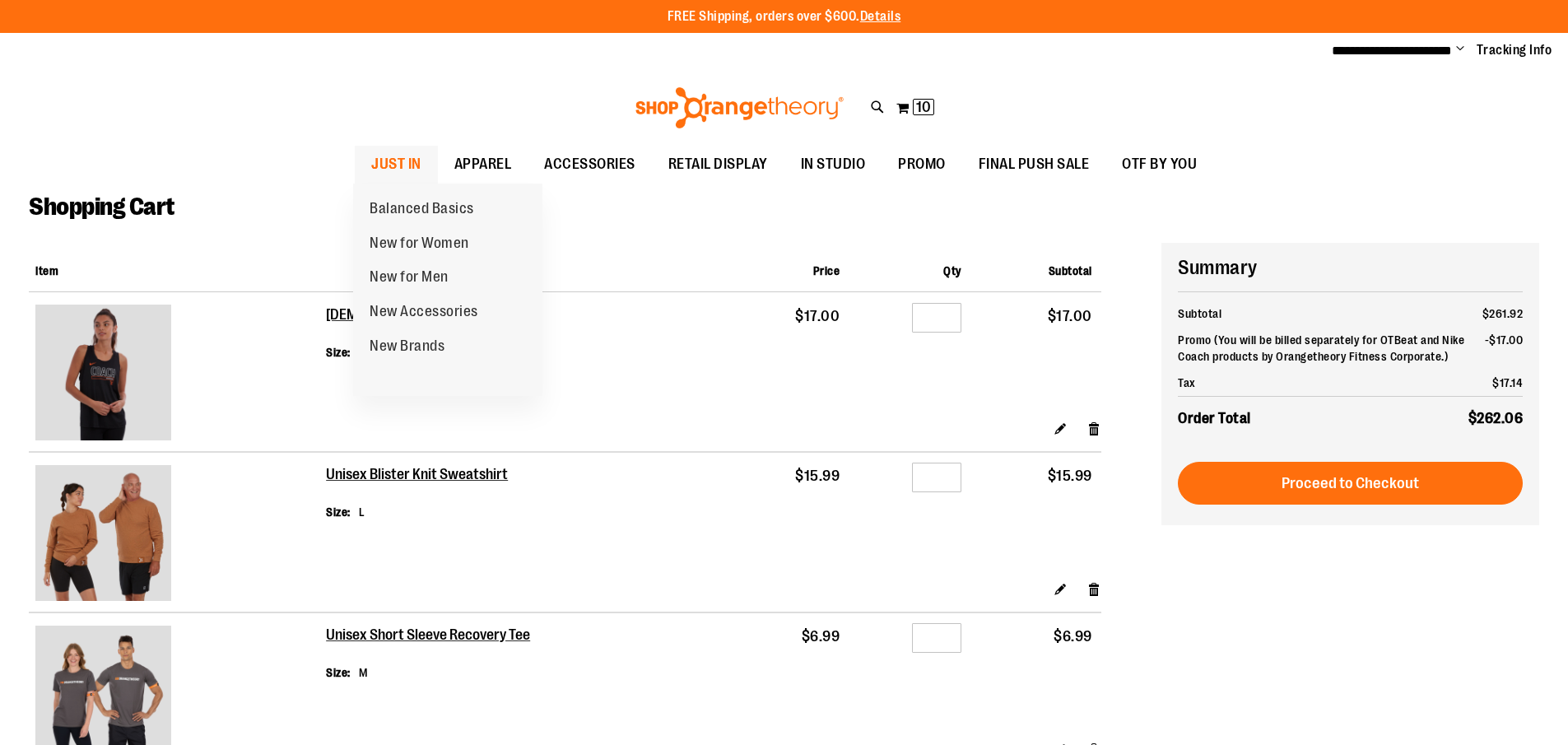
click at [405, 159] on span "JUST IN" at bounding box center [396, 164] width 50 height 37
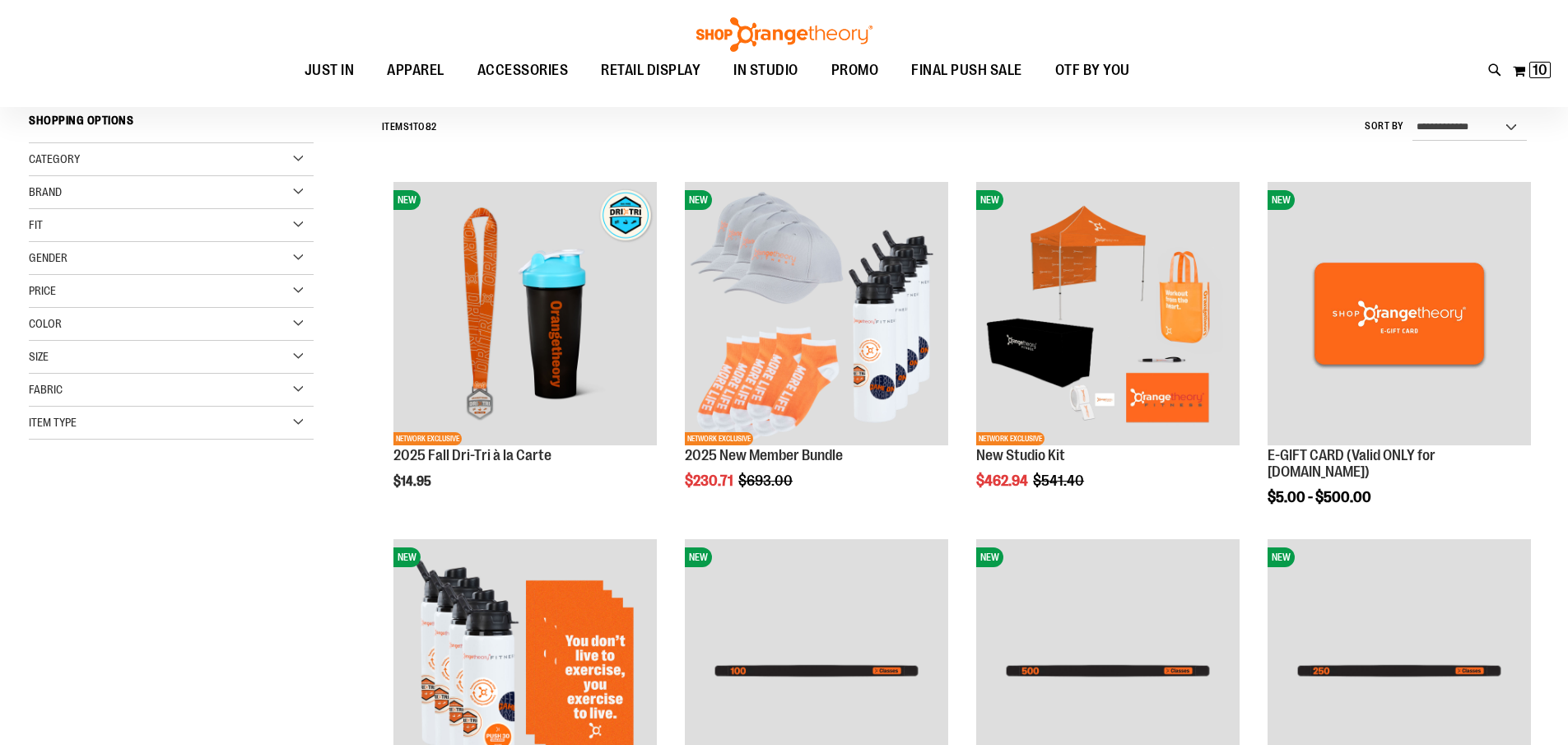
scroll to position [164, 0]
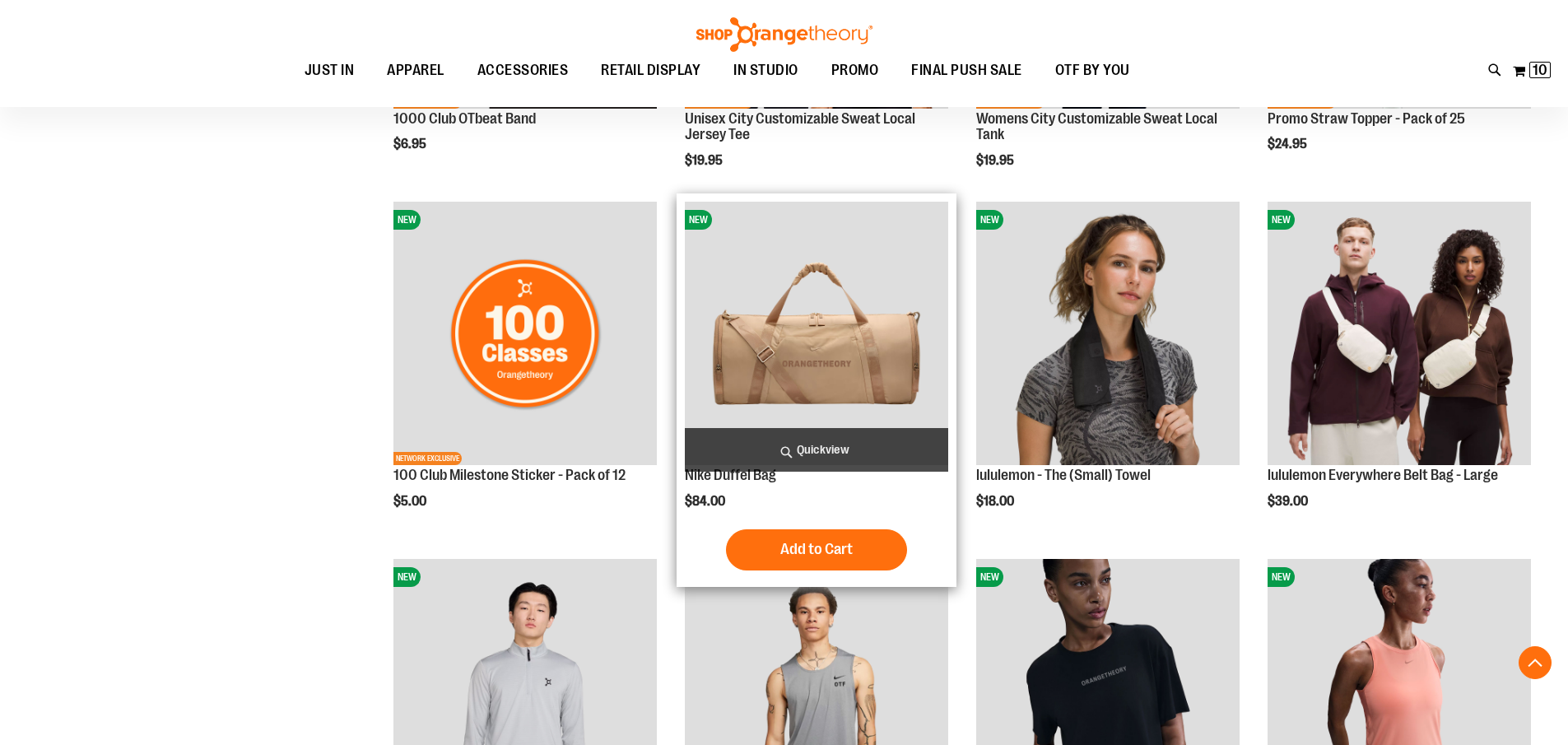
scroll to position [1233, 0]
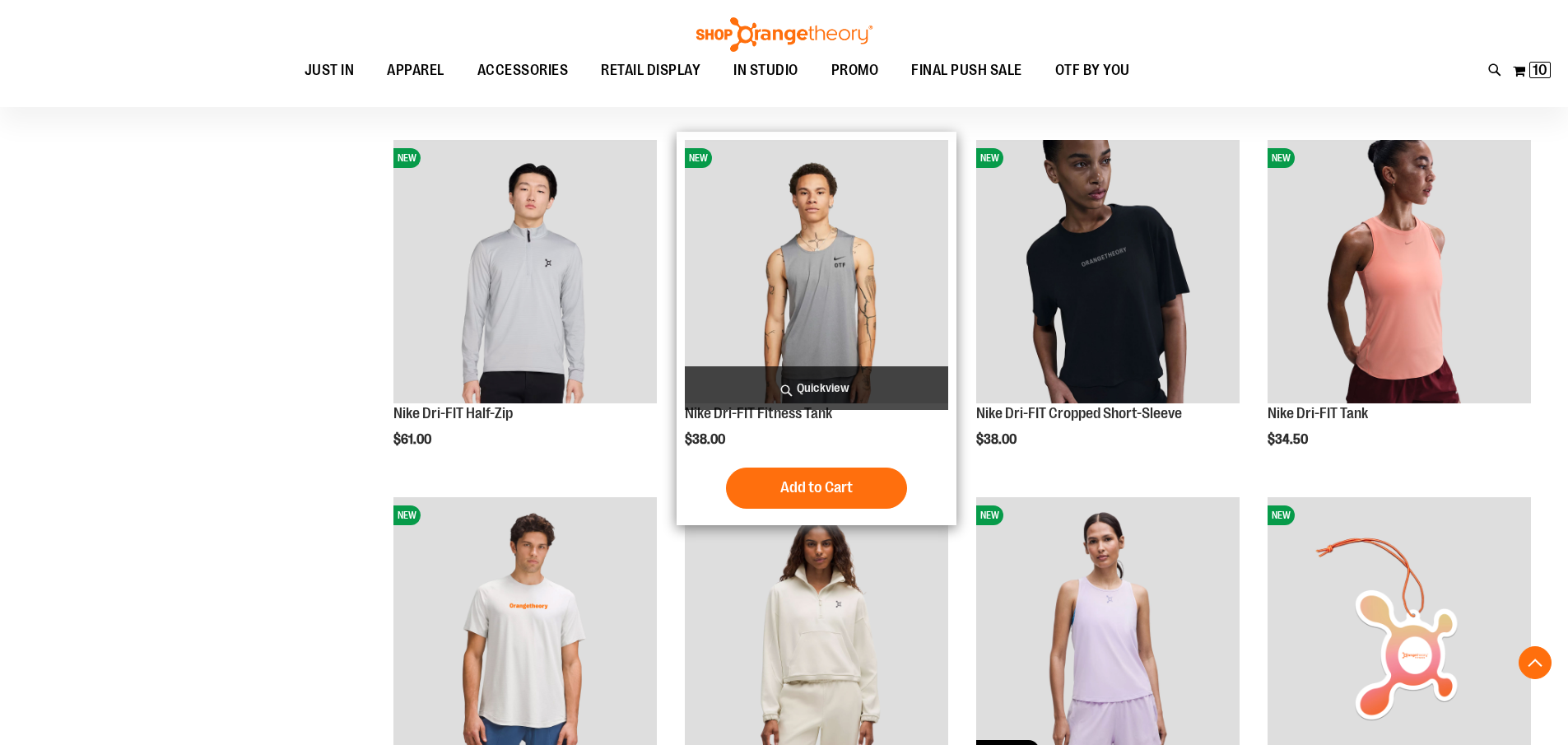
scroll to position [1809, 0]
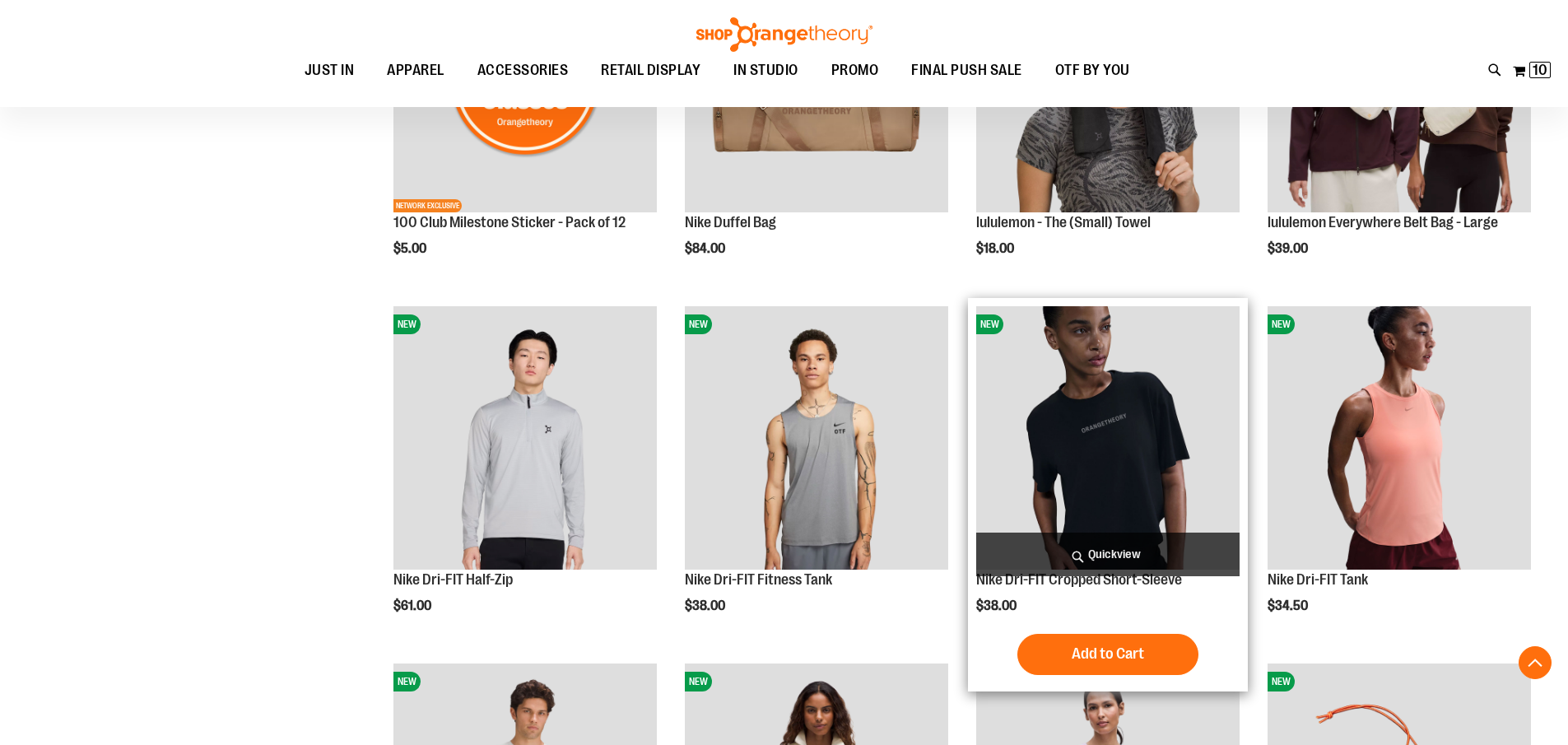
scroll to position [1727, 0]
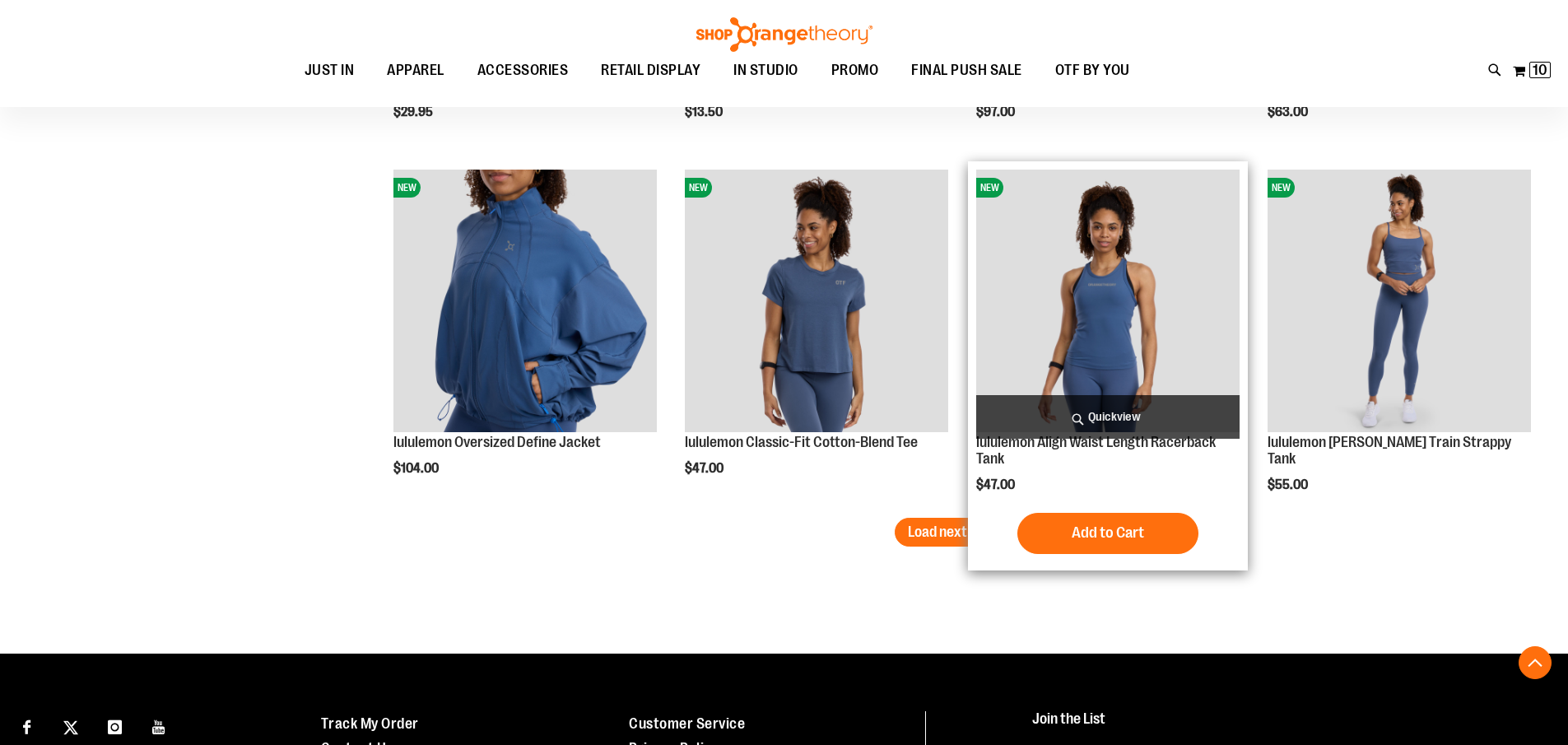
scroll to position [3043, 0]
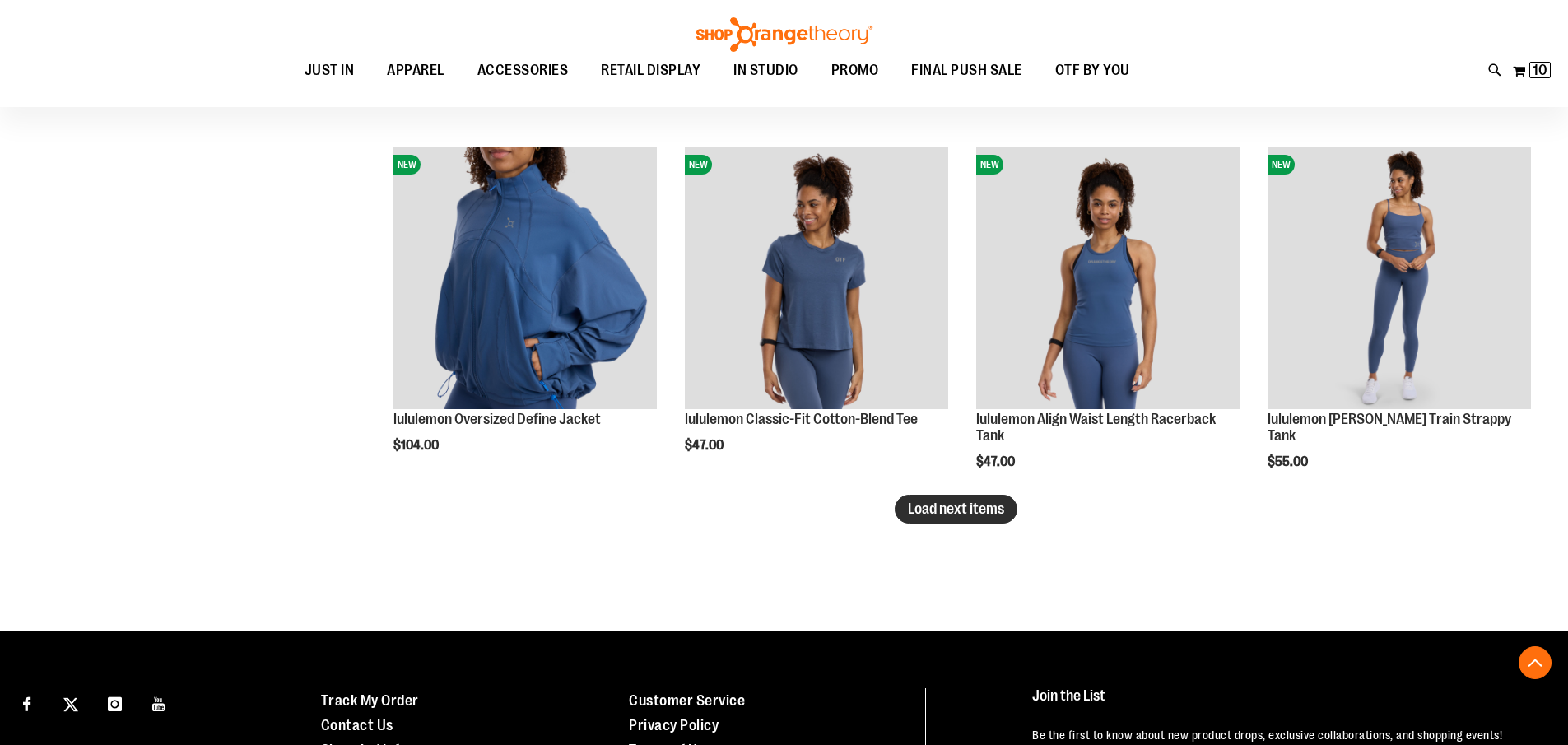
click at [982, 502] on span "Load next items" at bounding box center [956, 508] width 97 height 17
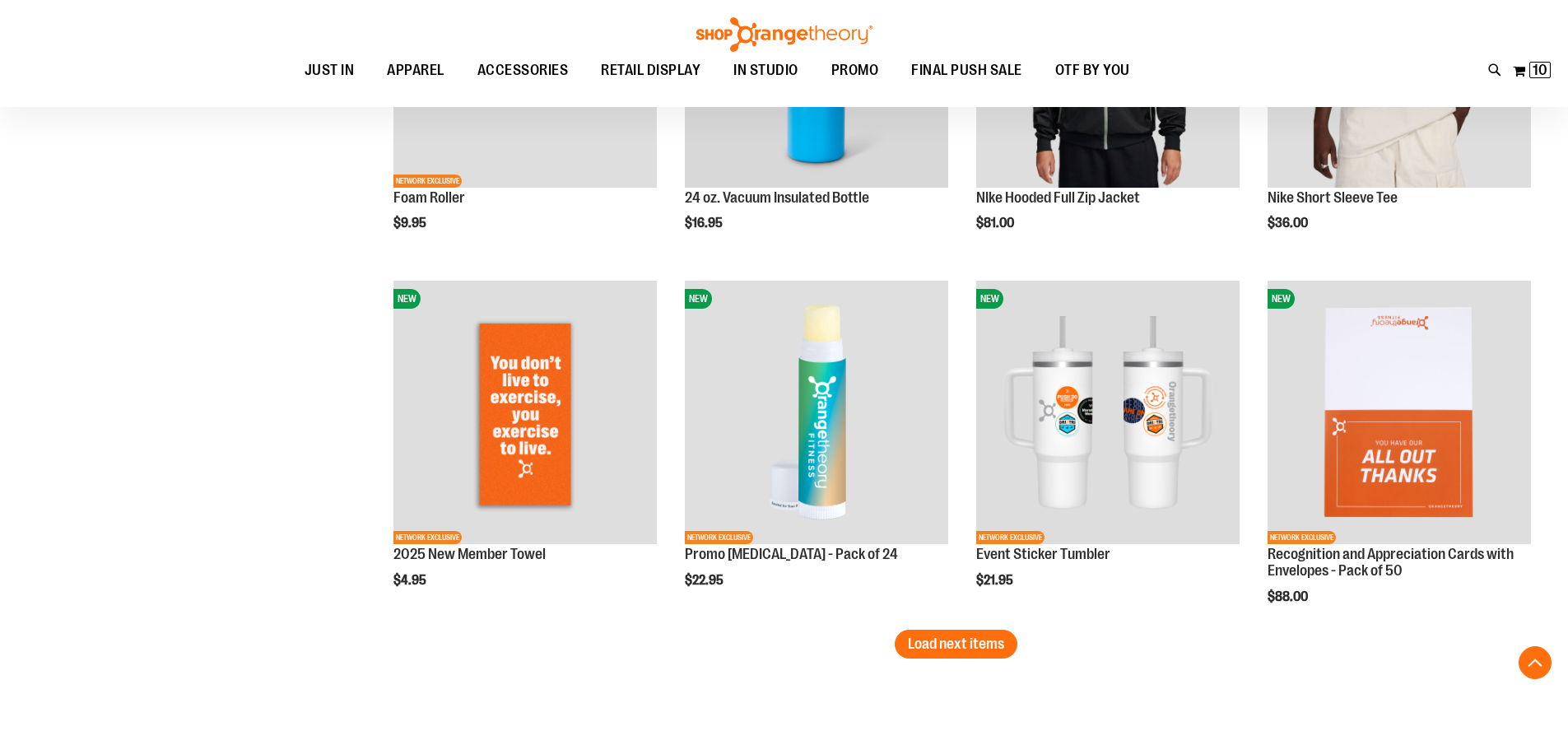
scroll to position [4032, 0]
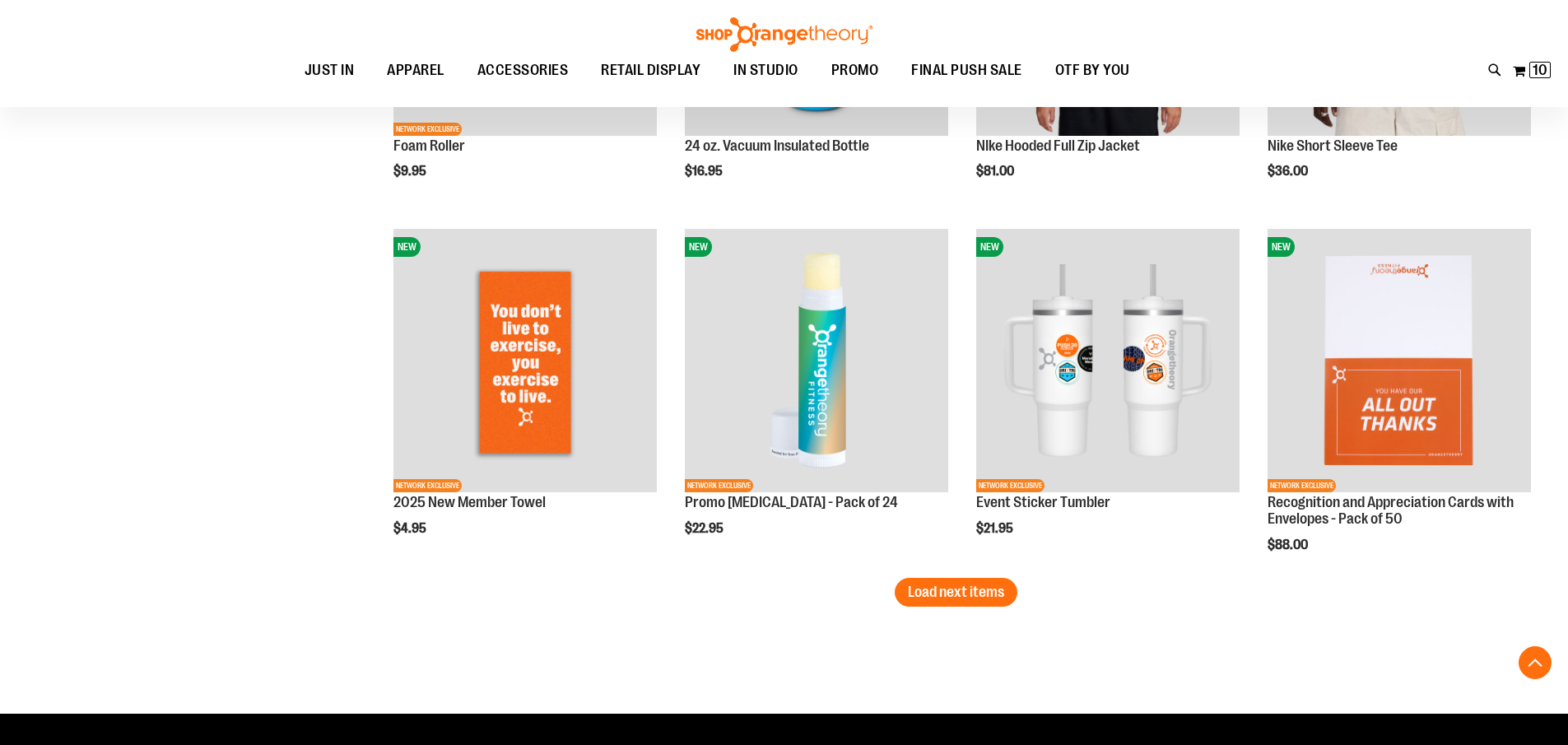
drag, startPoint x: 993, startPoint y: 592, endPoint x: 1009, endPoint y: 595, distance: 16.3
click at [993, 591] on span "Load next items" at bounding box center [956, 592] width 97 height 17
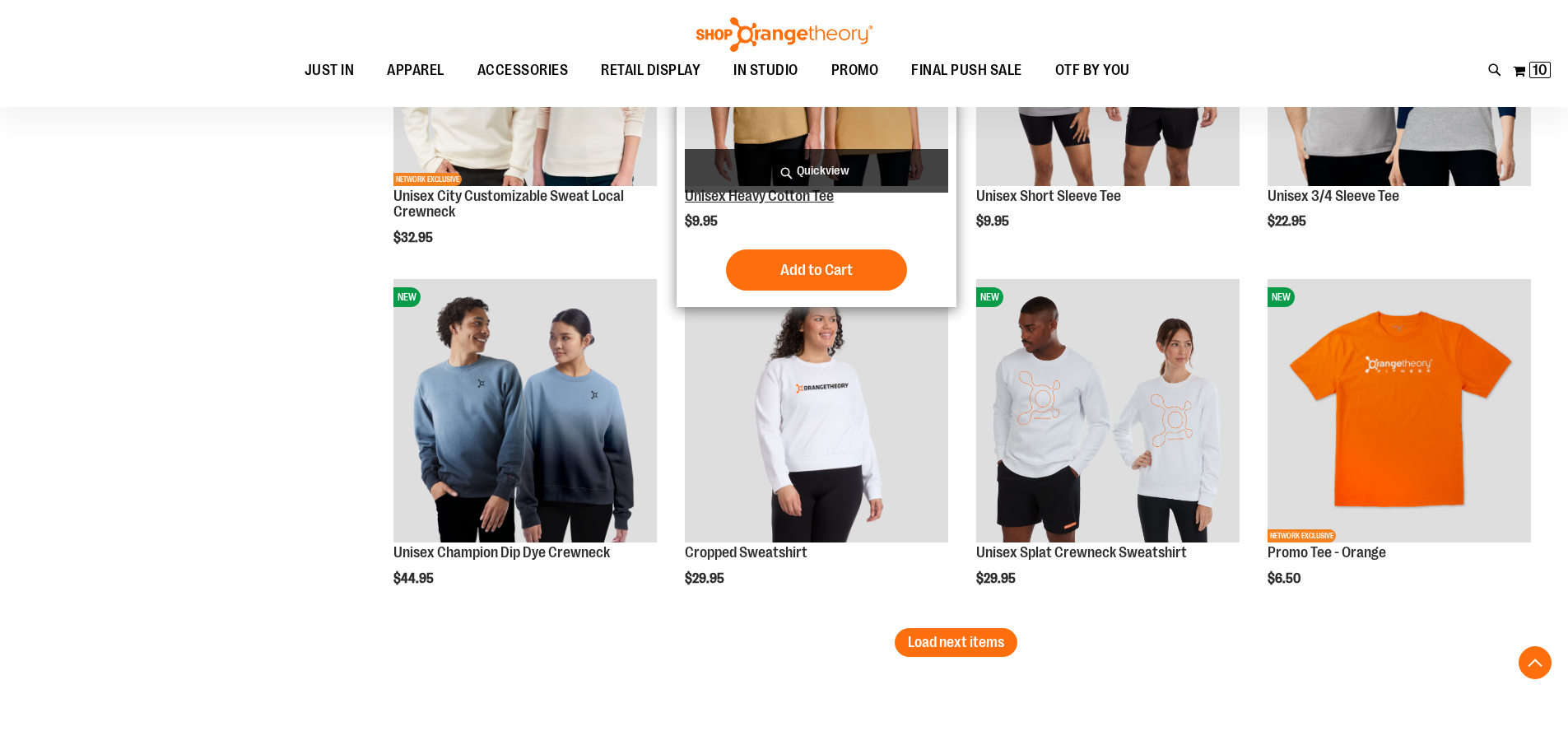
scroll to position [5101, 0]
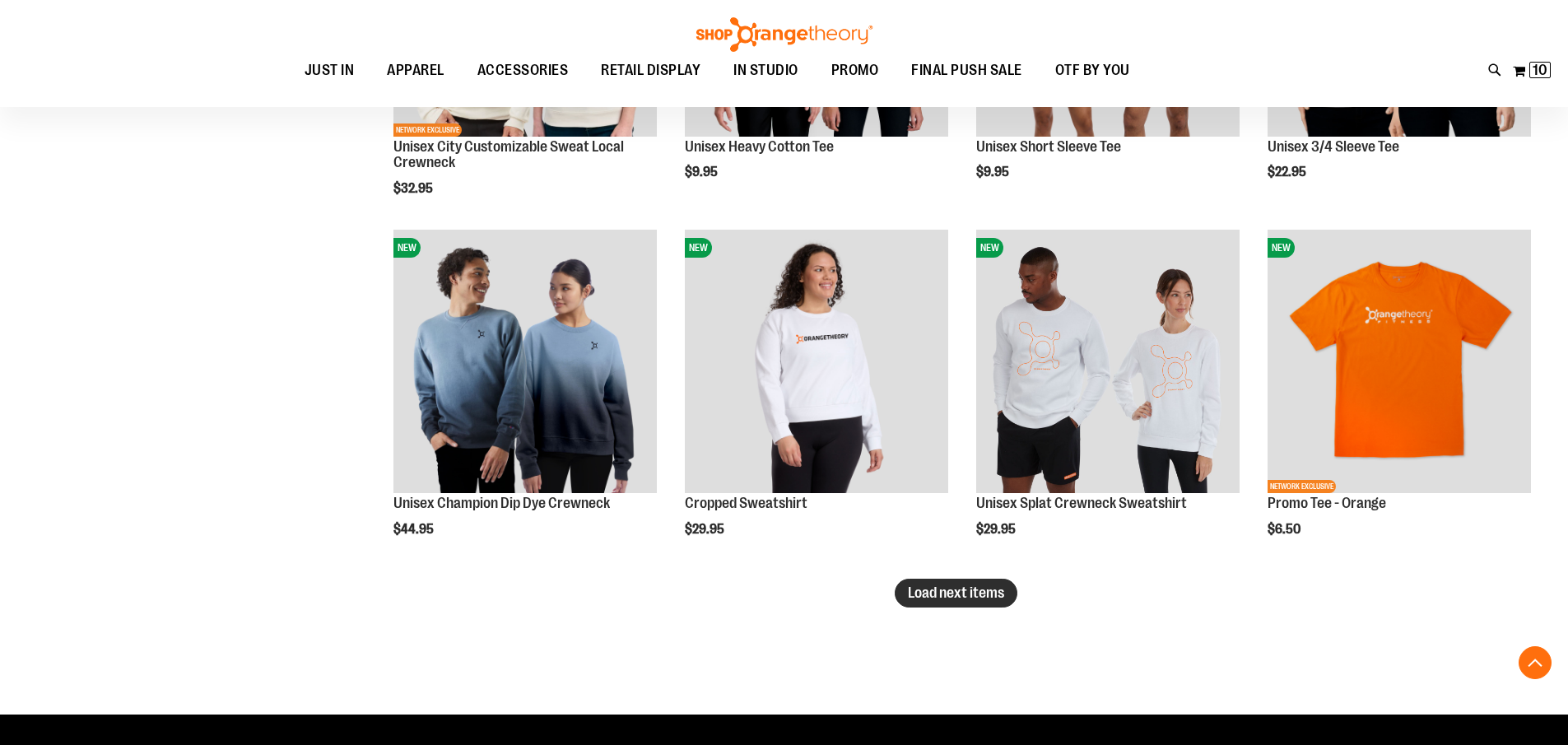
click at [982, 584] on button "Load next items" at bounding box center [956, 592] width 123 height 28
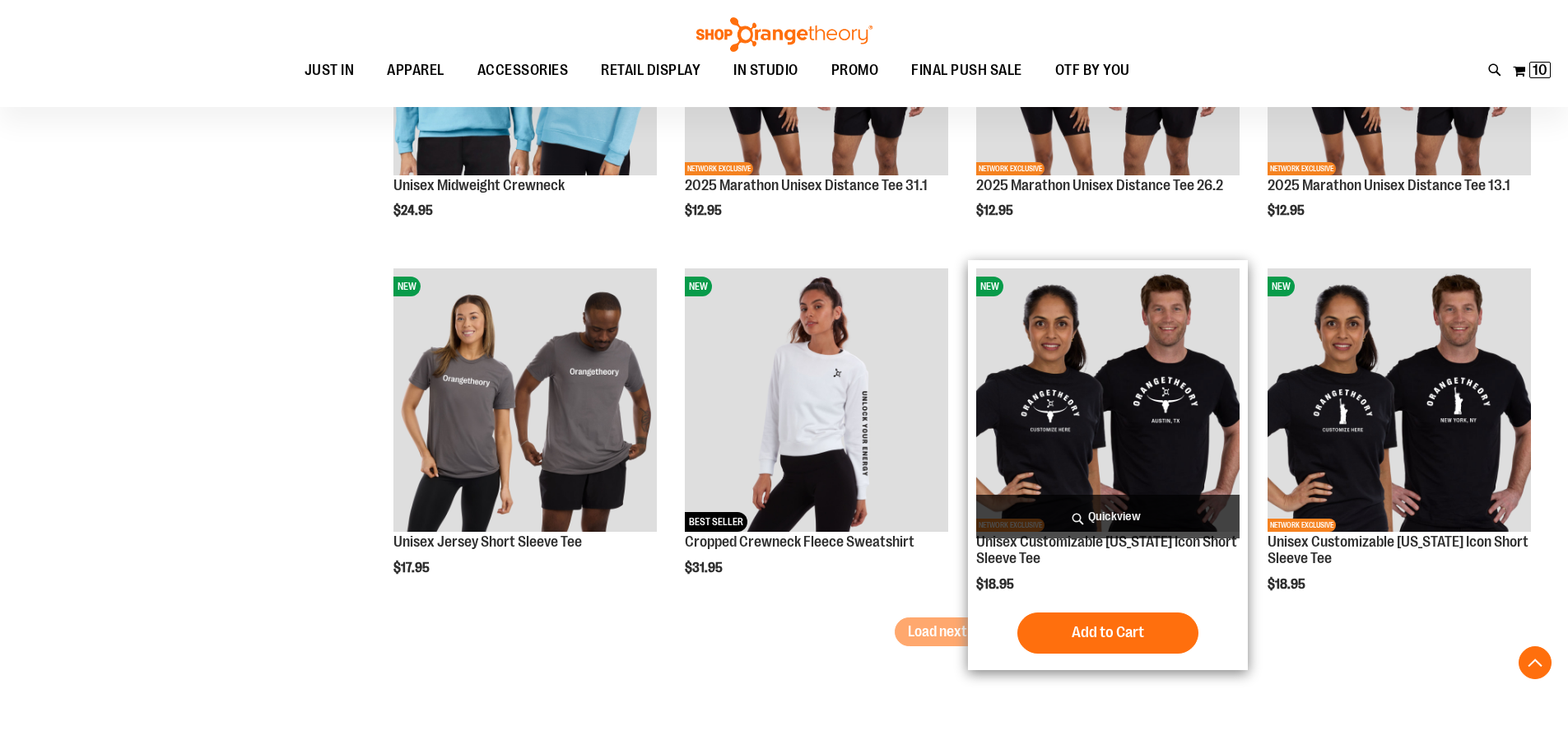
scroll to position [6171, 0]
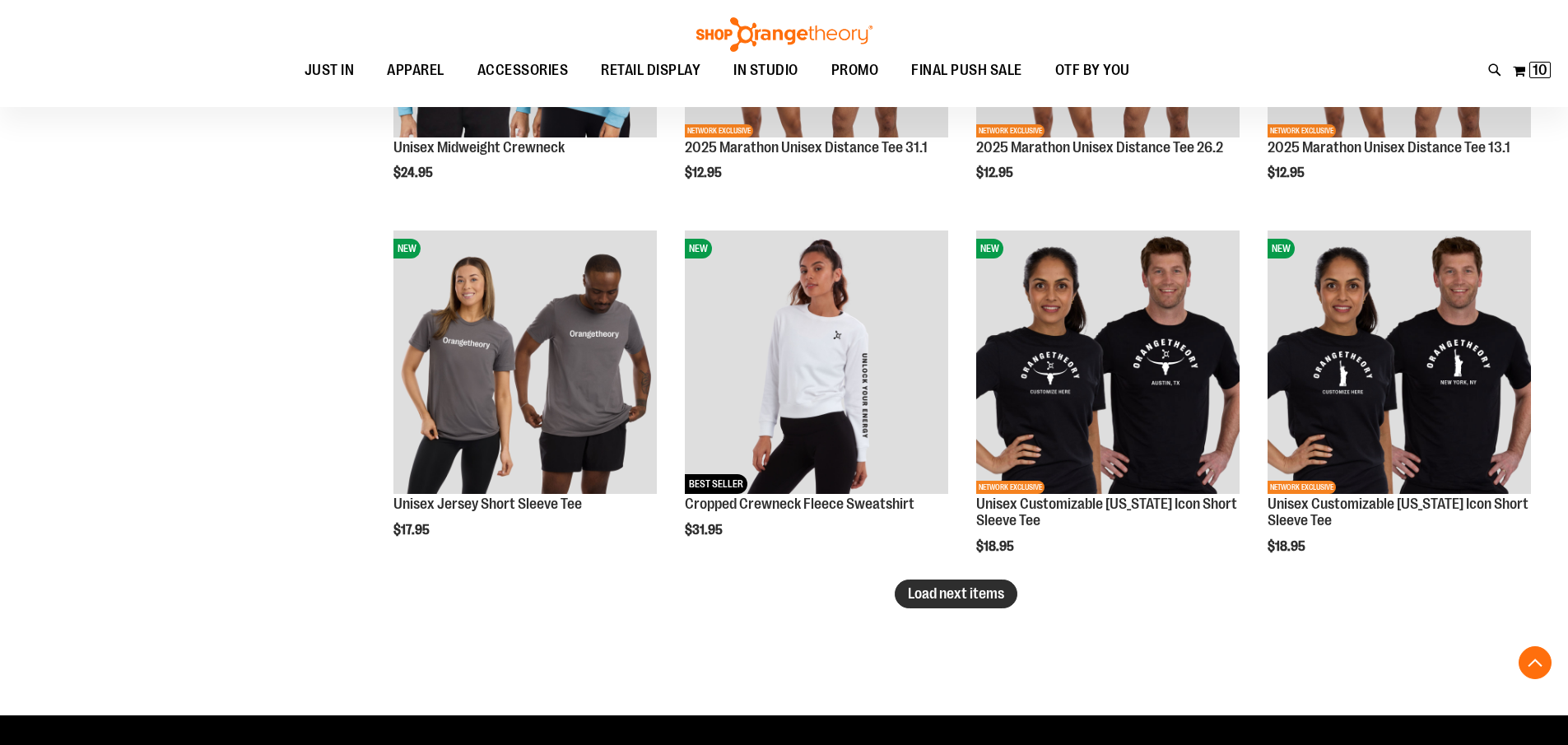
click at [966, 604] on button "Load next items" at bounding box center [956, 593] width 123 height 28
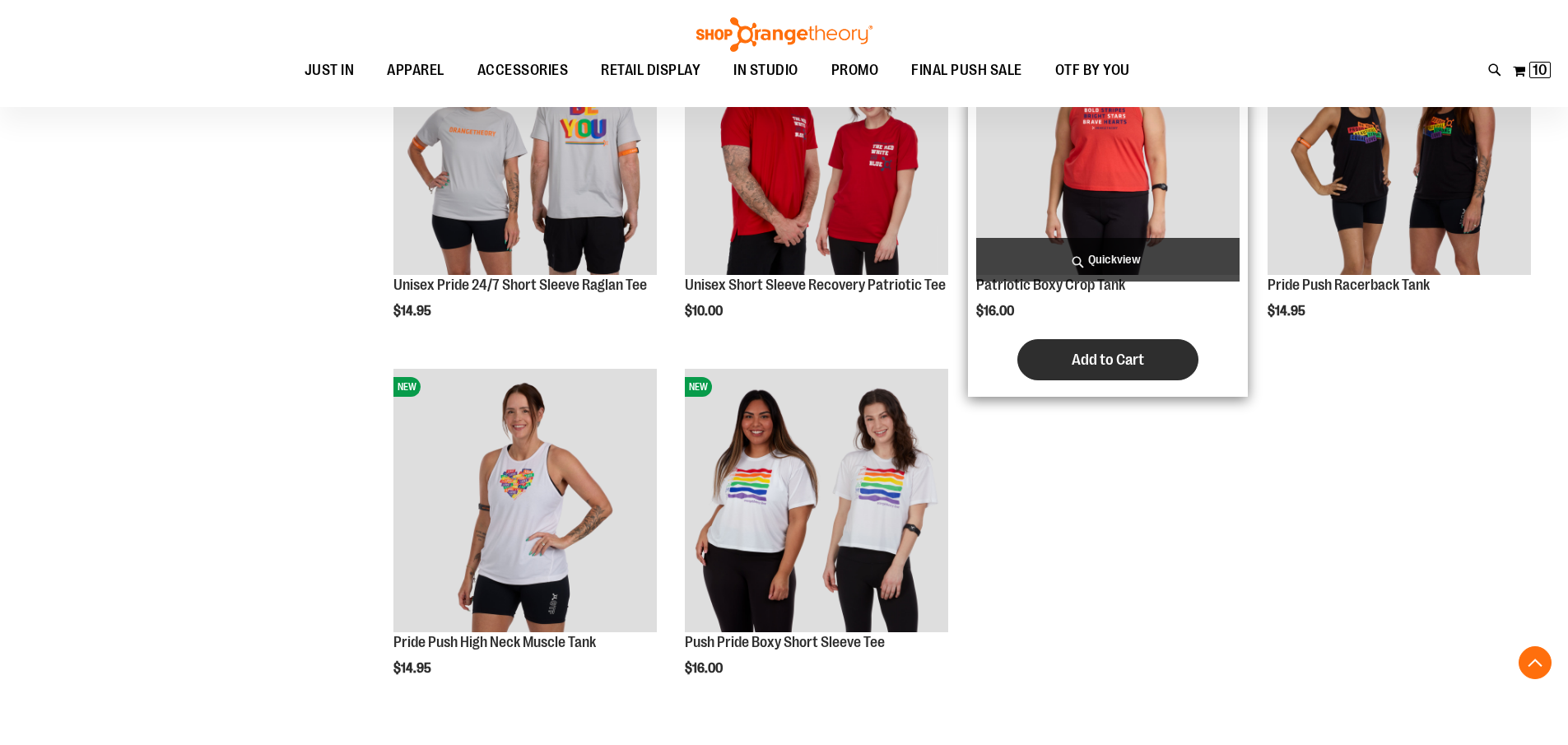
scroll to position [7158, 0]
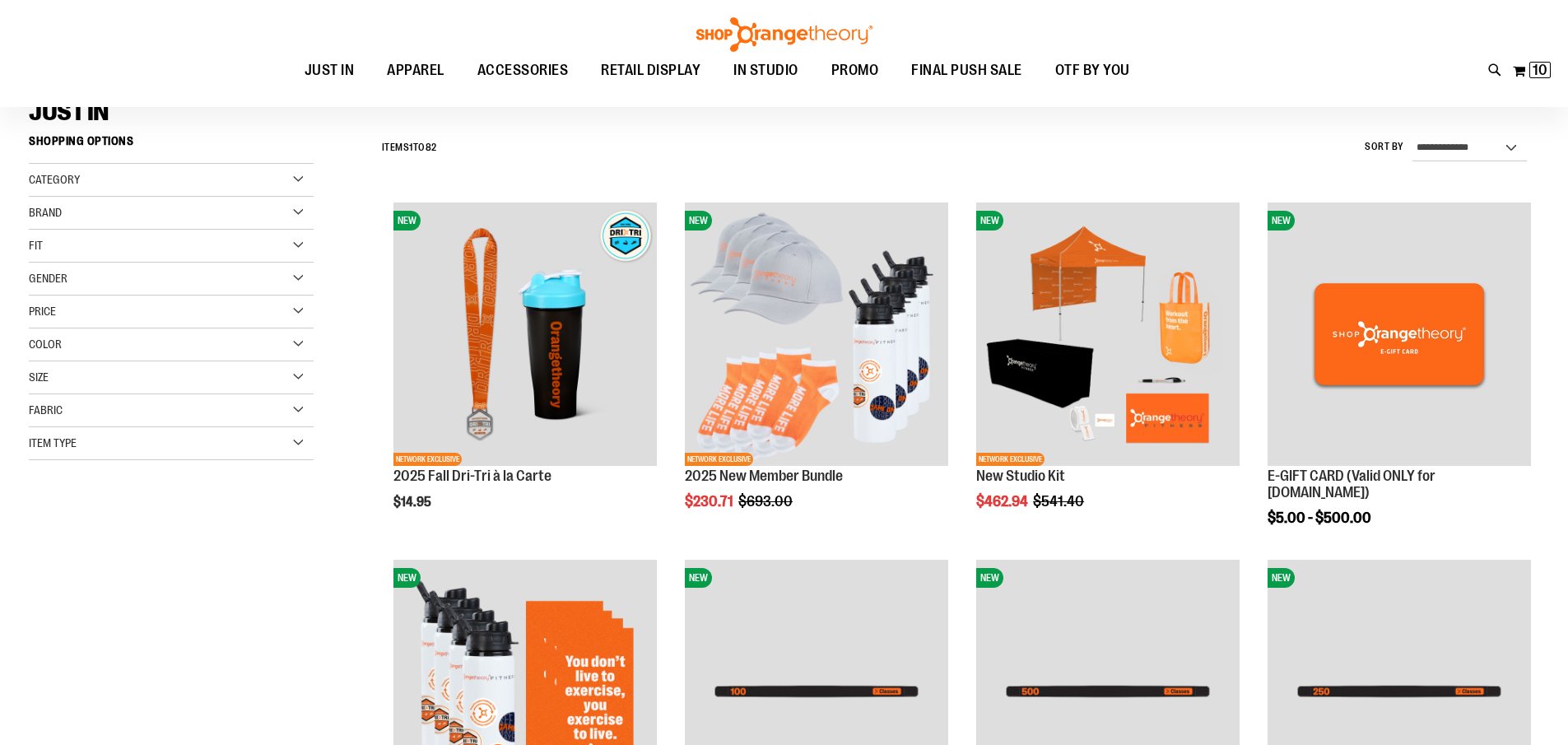
scroll to position [81, 0]
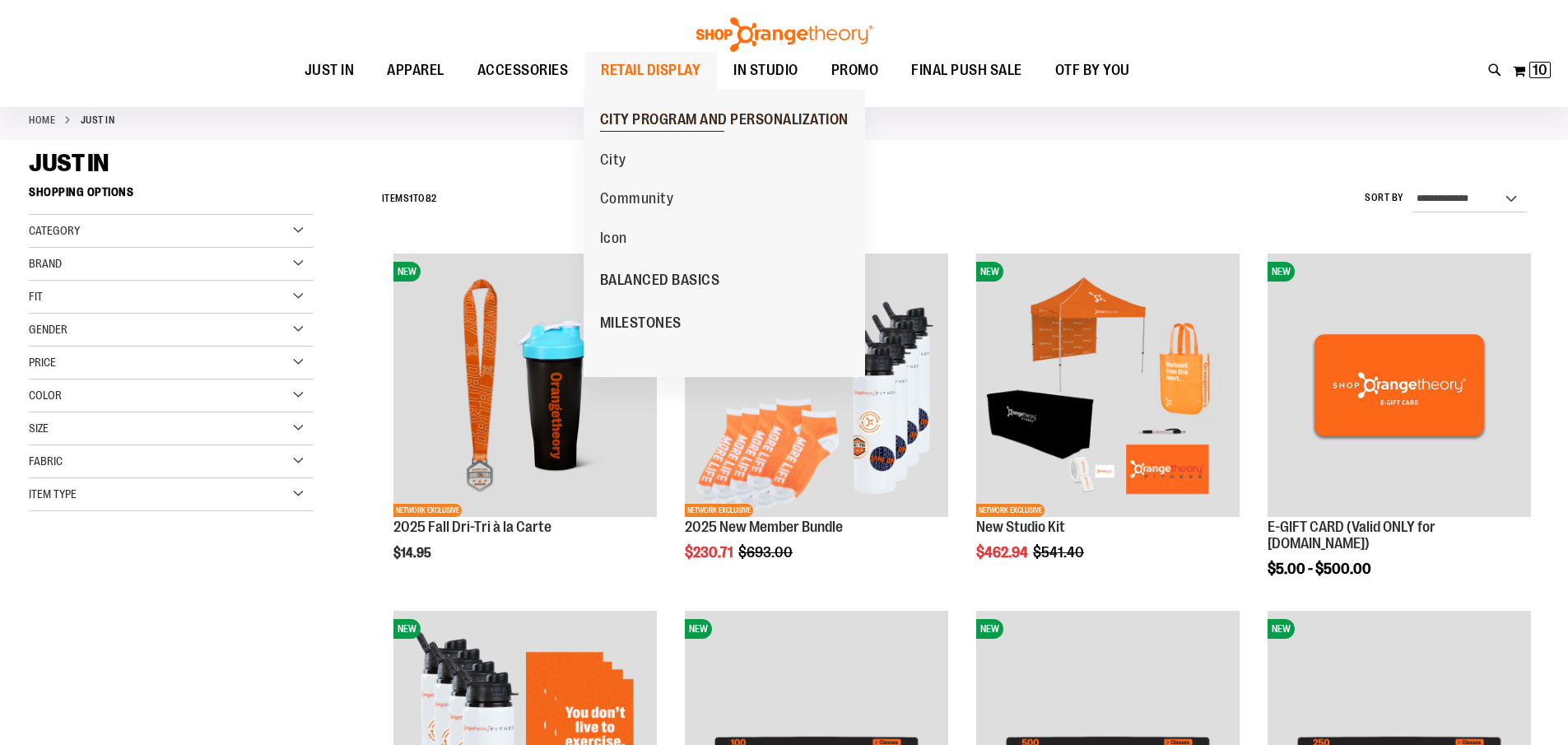
drag, startPoint x: 662, startPoint y: 69, endPoint x: 699, endPoint y: 107, distance: 53.0
click at [662, 68] on span "RETAIL DISPLAY" at bounding box center [651, 70] width 100 height 37
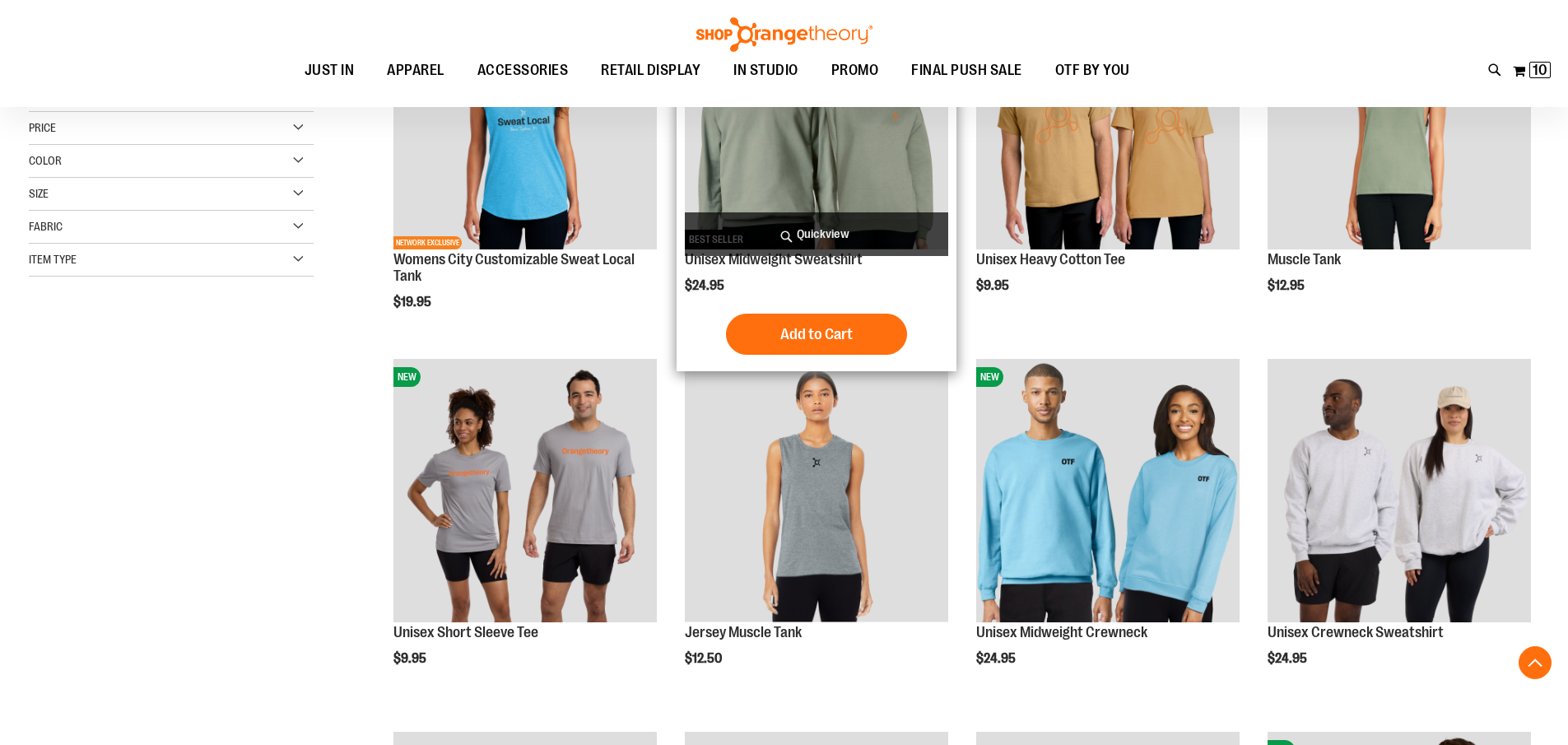
scroll to position [328, 0]
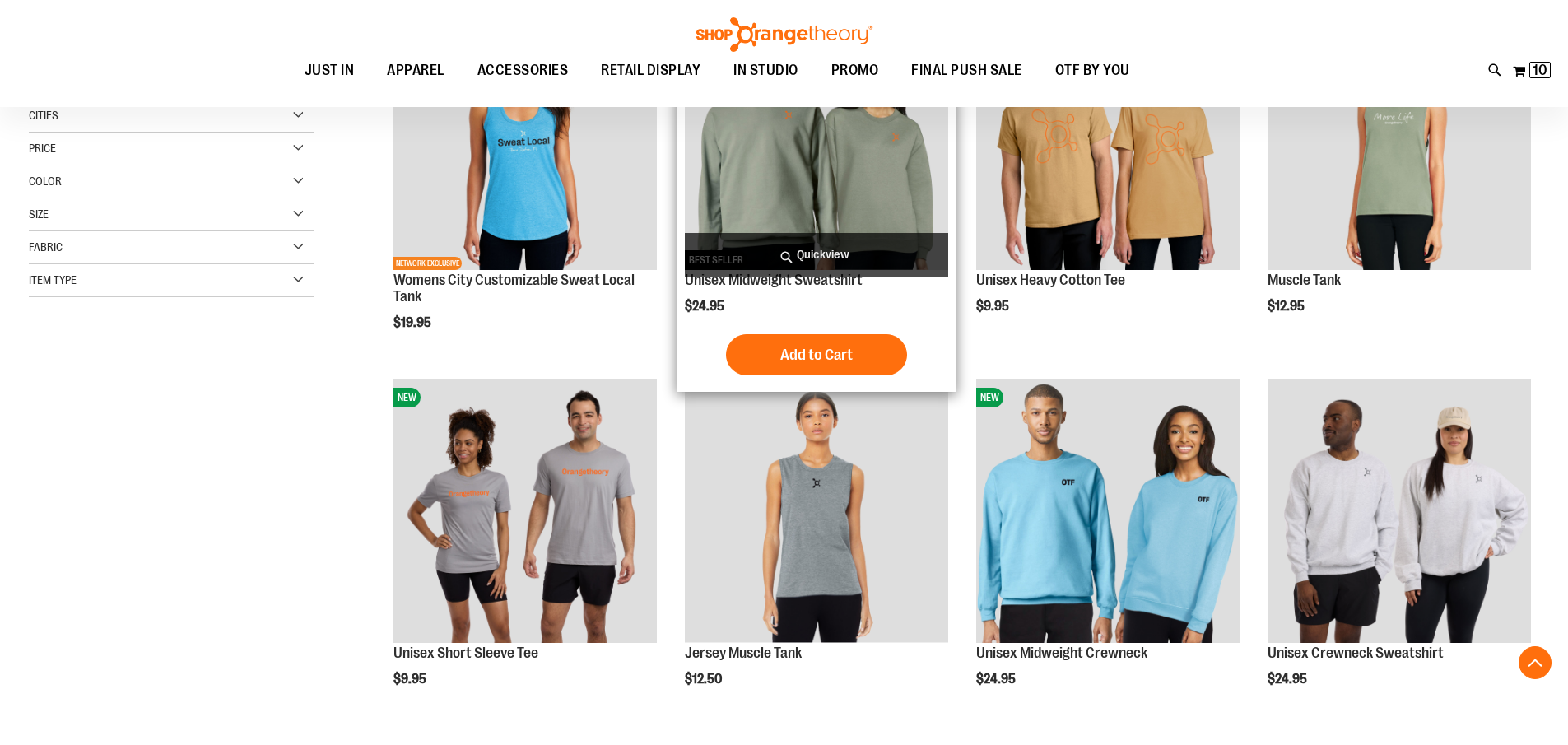
click at [851, 197] on img "product" at bounding box center [817, 139] width 264 height 264
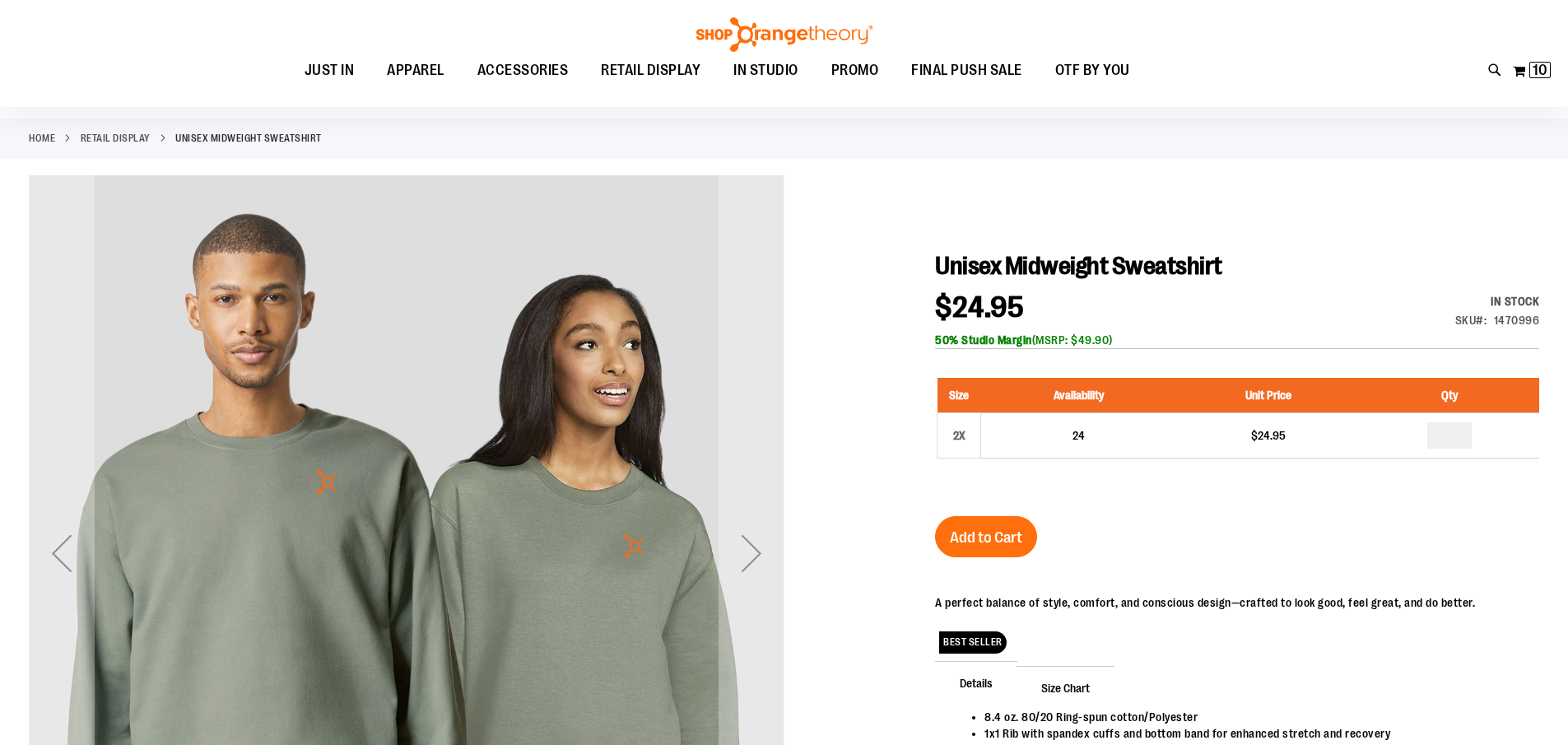
scroll to position [81, 0]
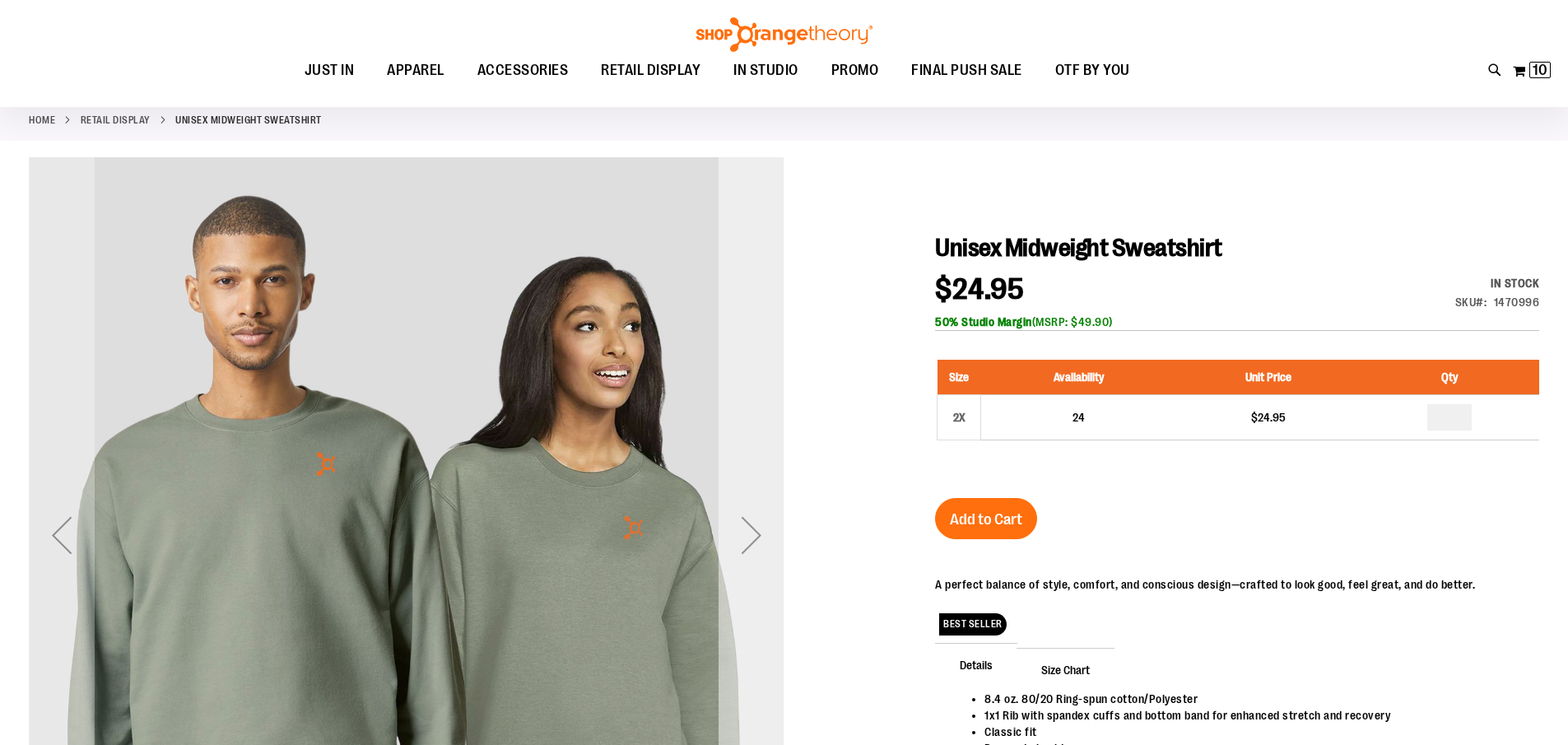
click at [747, 531] on div "Next" at bounding box center [751, 534] width 65 height 65
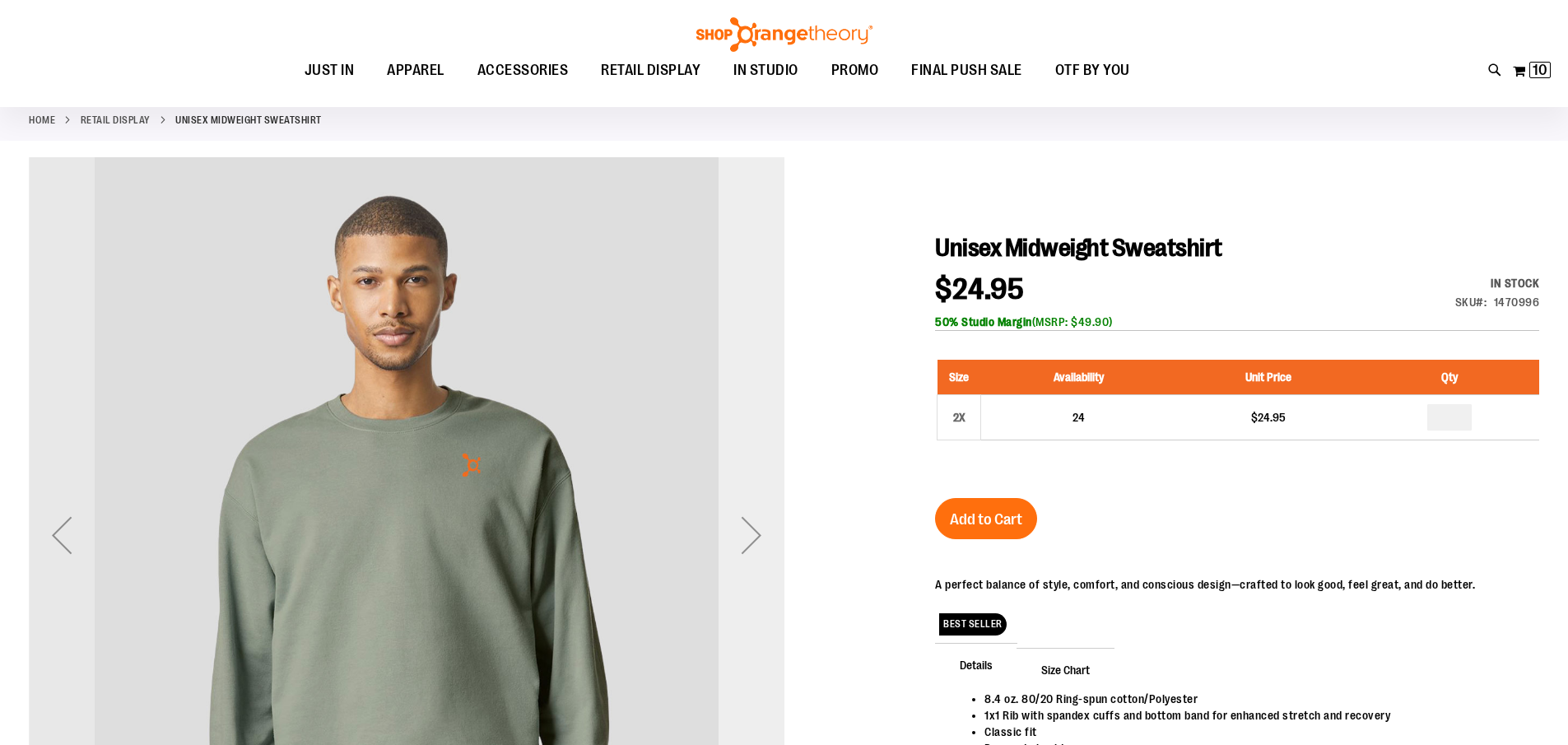
click at [747, 531] on div "Next" at bounding box center [751, 534] width 65 height 65
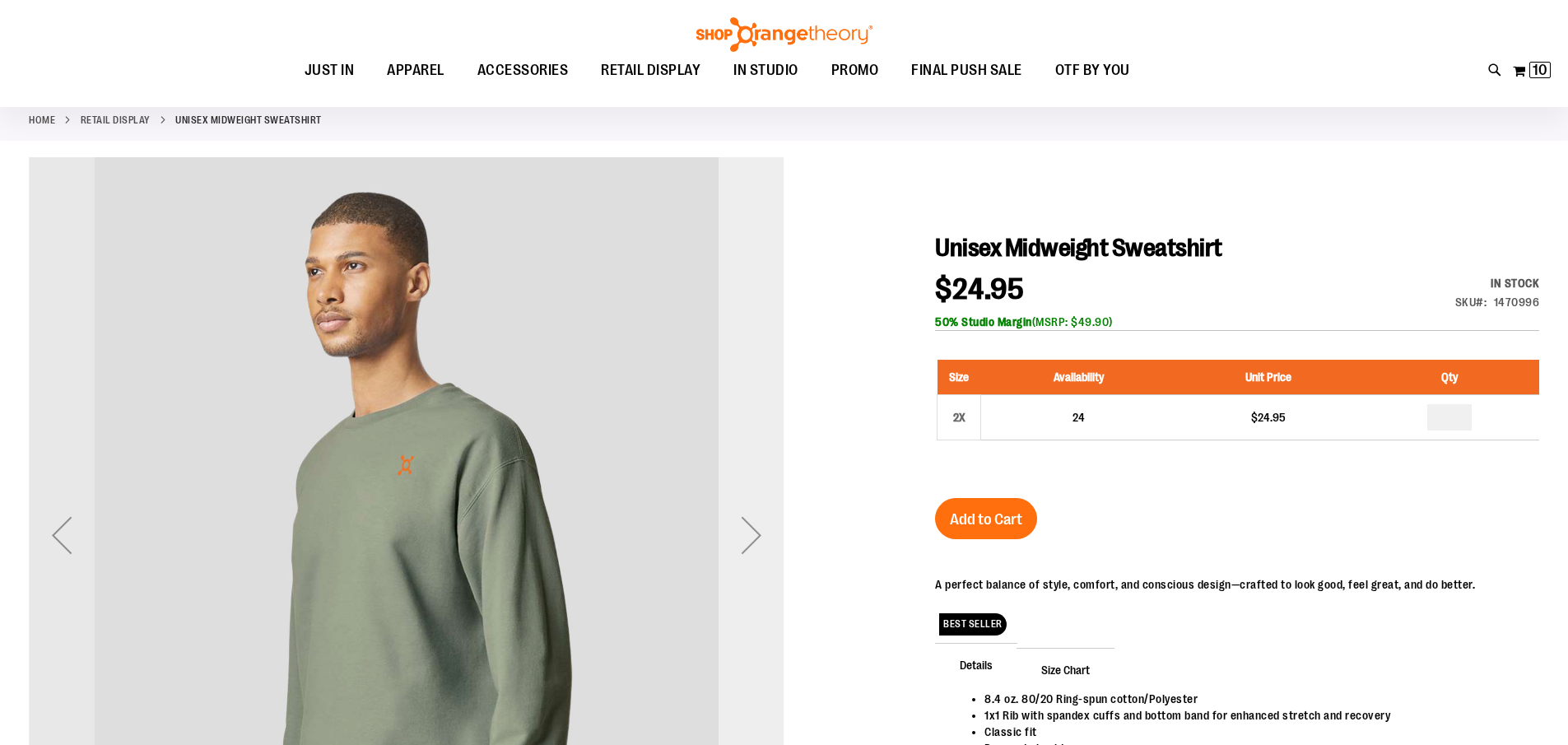
click at [751, 531] on div "Next" at bounding box center [751, 534] width 65 height 65
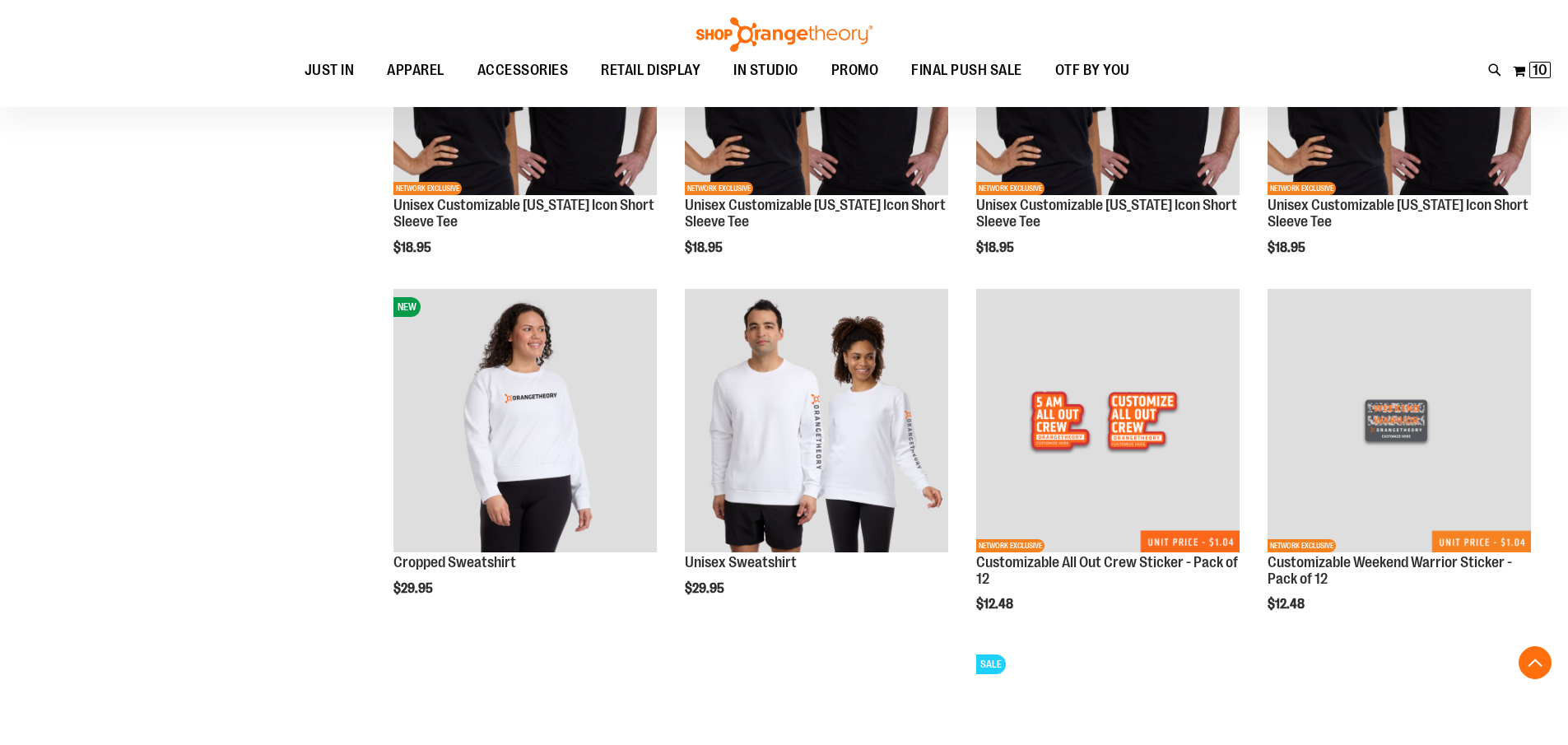
scroll to position [1480, 0]
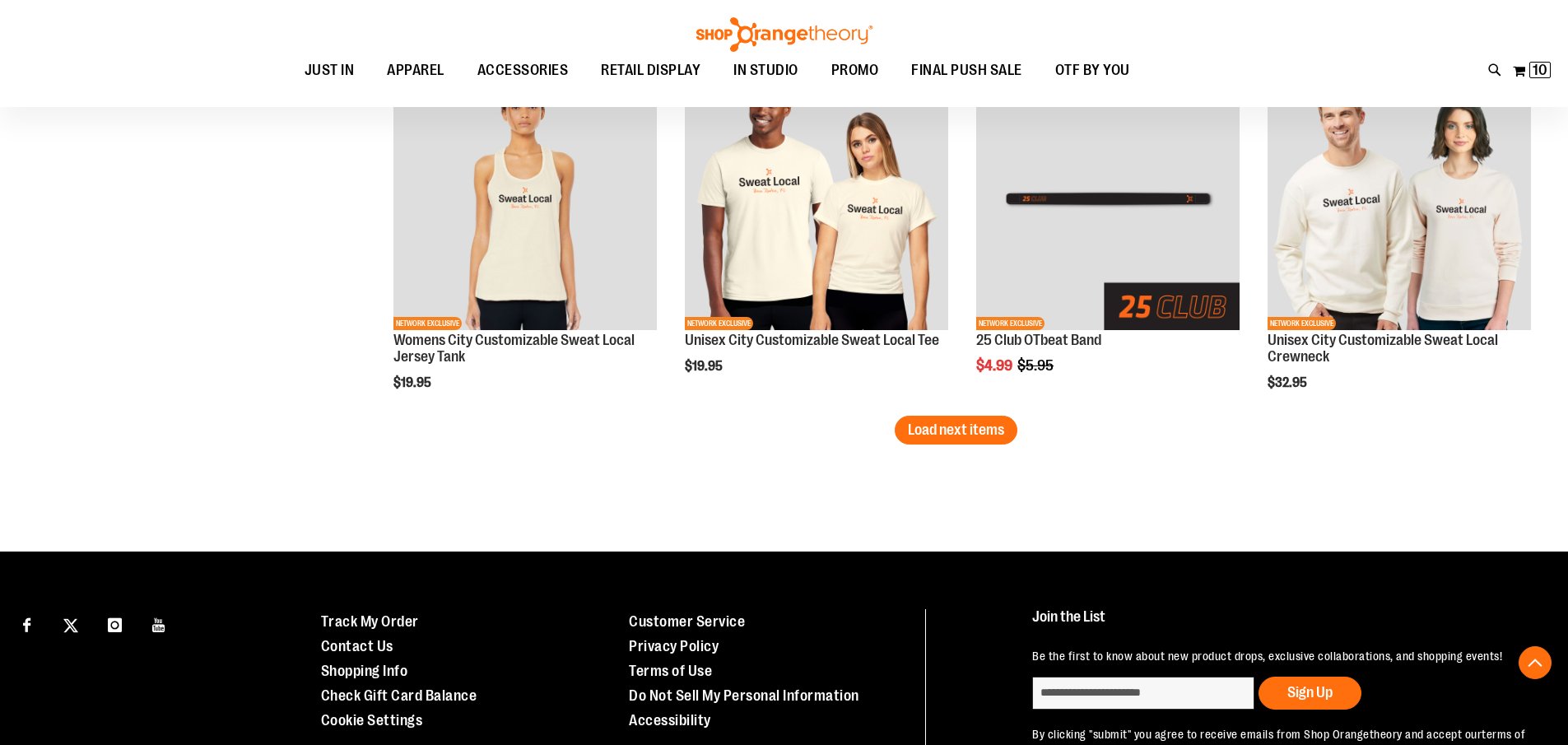
scroll to position [3126, 0]
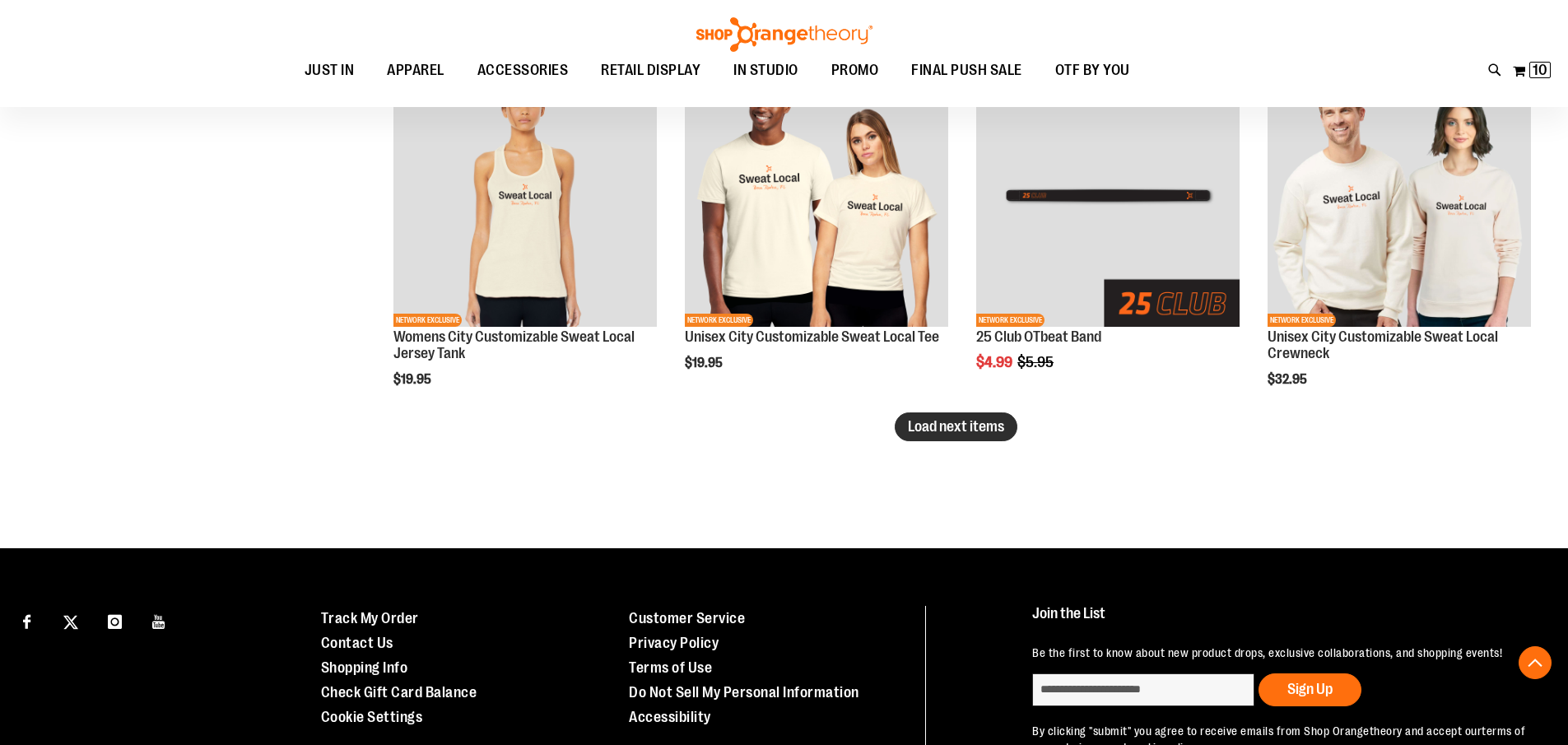
click at [971, 440] on button "Load next items" at bounding box center [956, 426] width 123 height 28
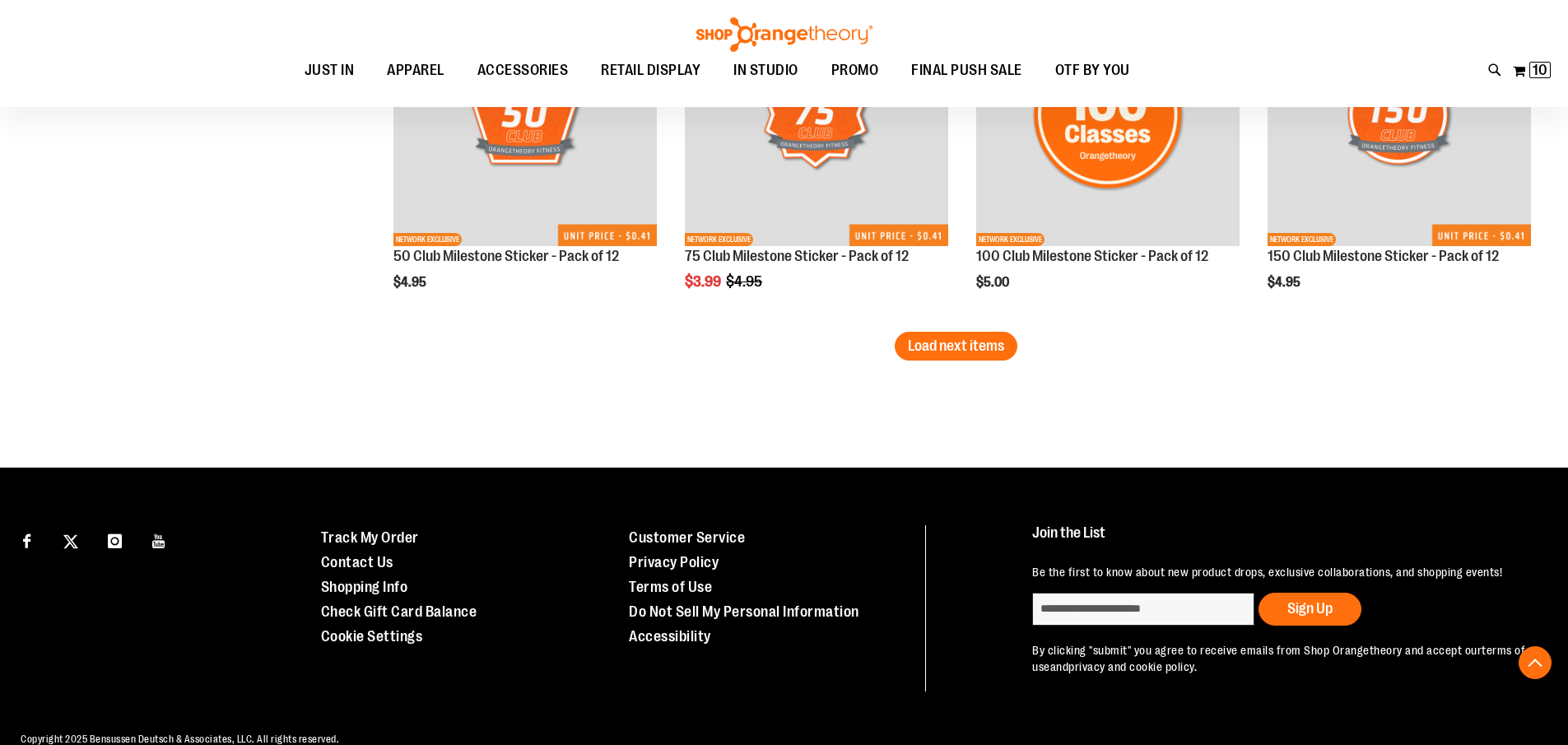
scroll to position [4278, 0]
drag, startPoint x: 988, startPoint y: 337, endPoint x: 1061, endPoint y: 381, distance: 85.2
click at [989, 337] on span "Load next items" at bounding box center [956, 345] width 97 height 17
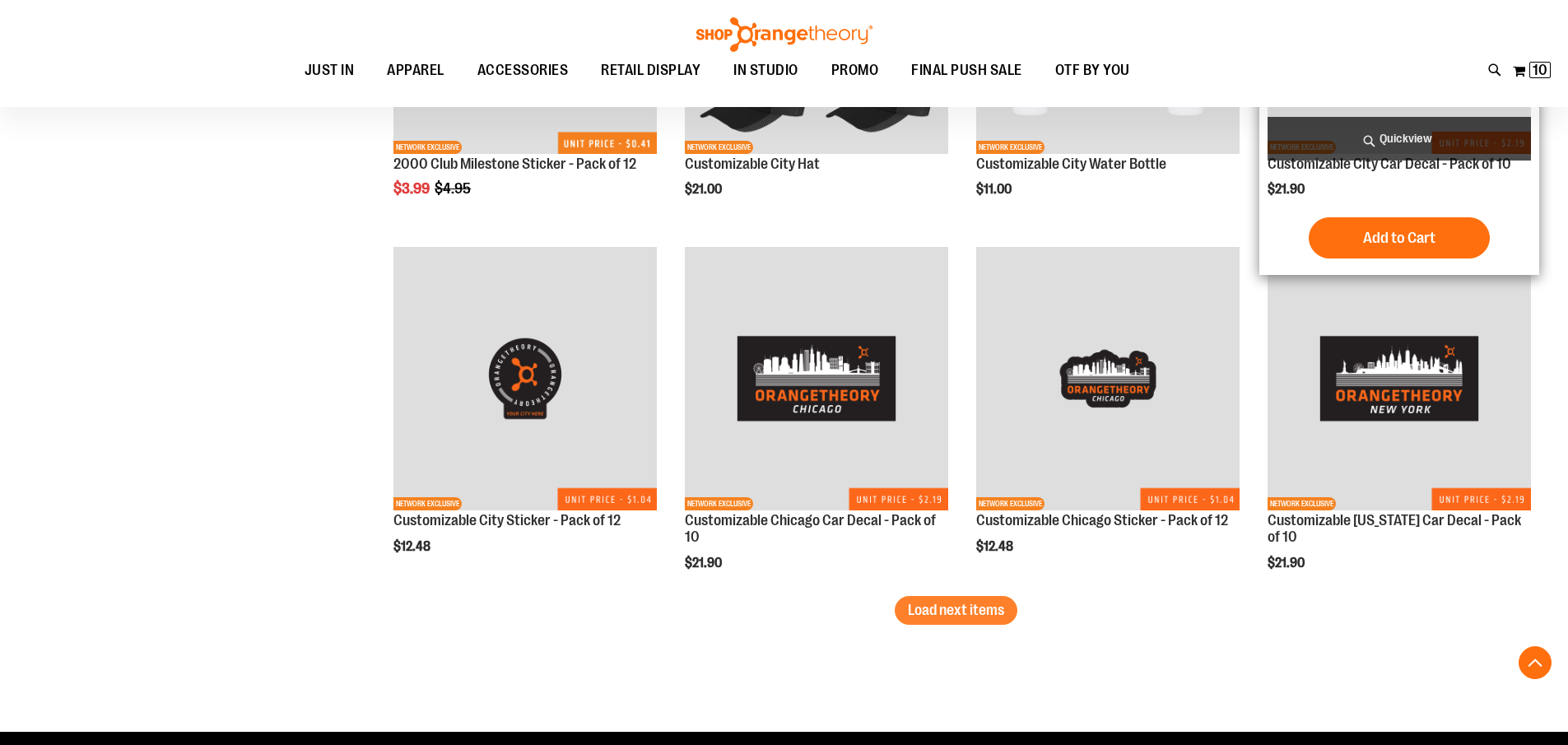
scroll to position [5101, 0]
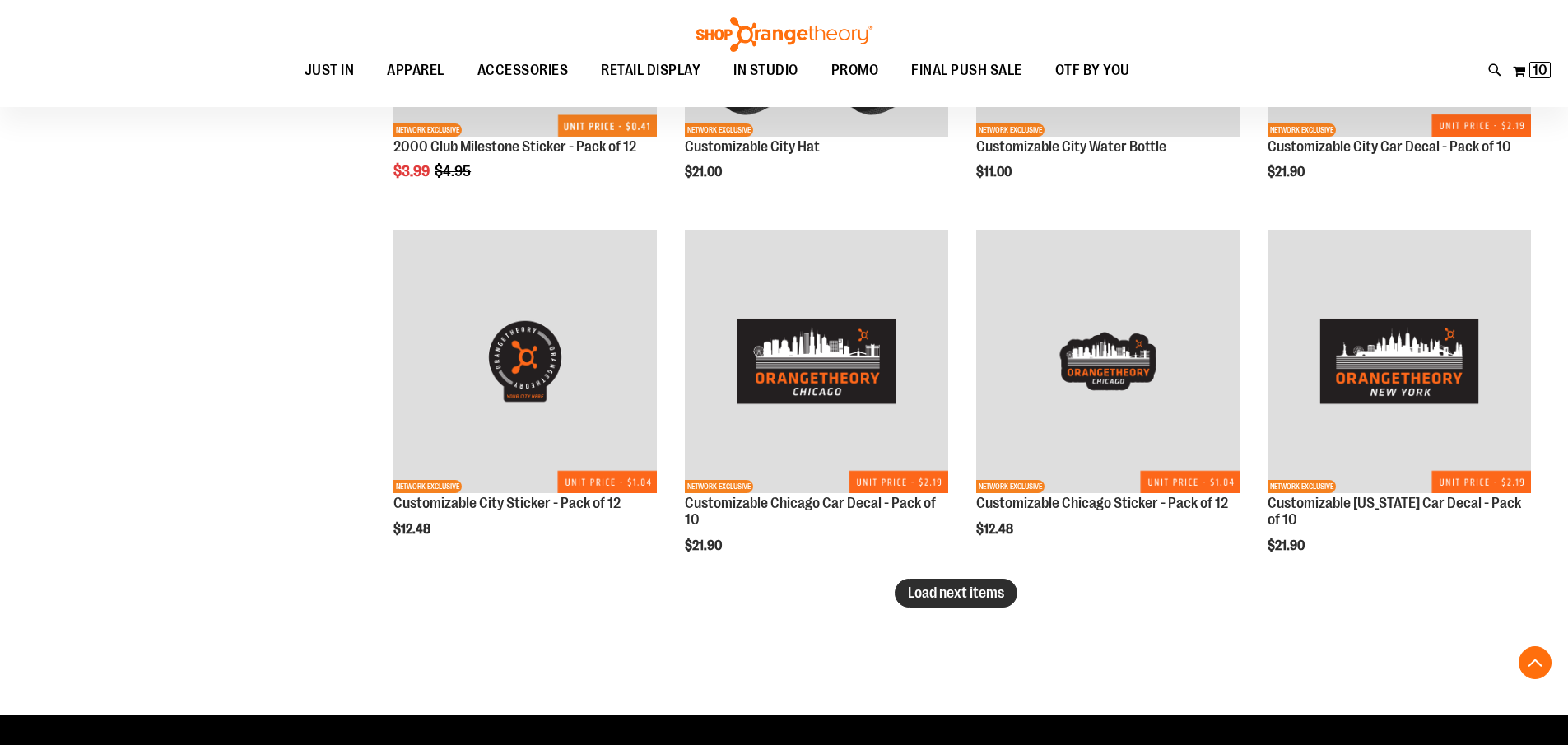
click at [988, 592] on span "Load next items" at bounding box center [956, 592] width 97 height 17
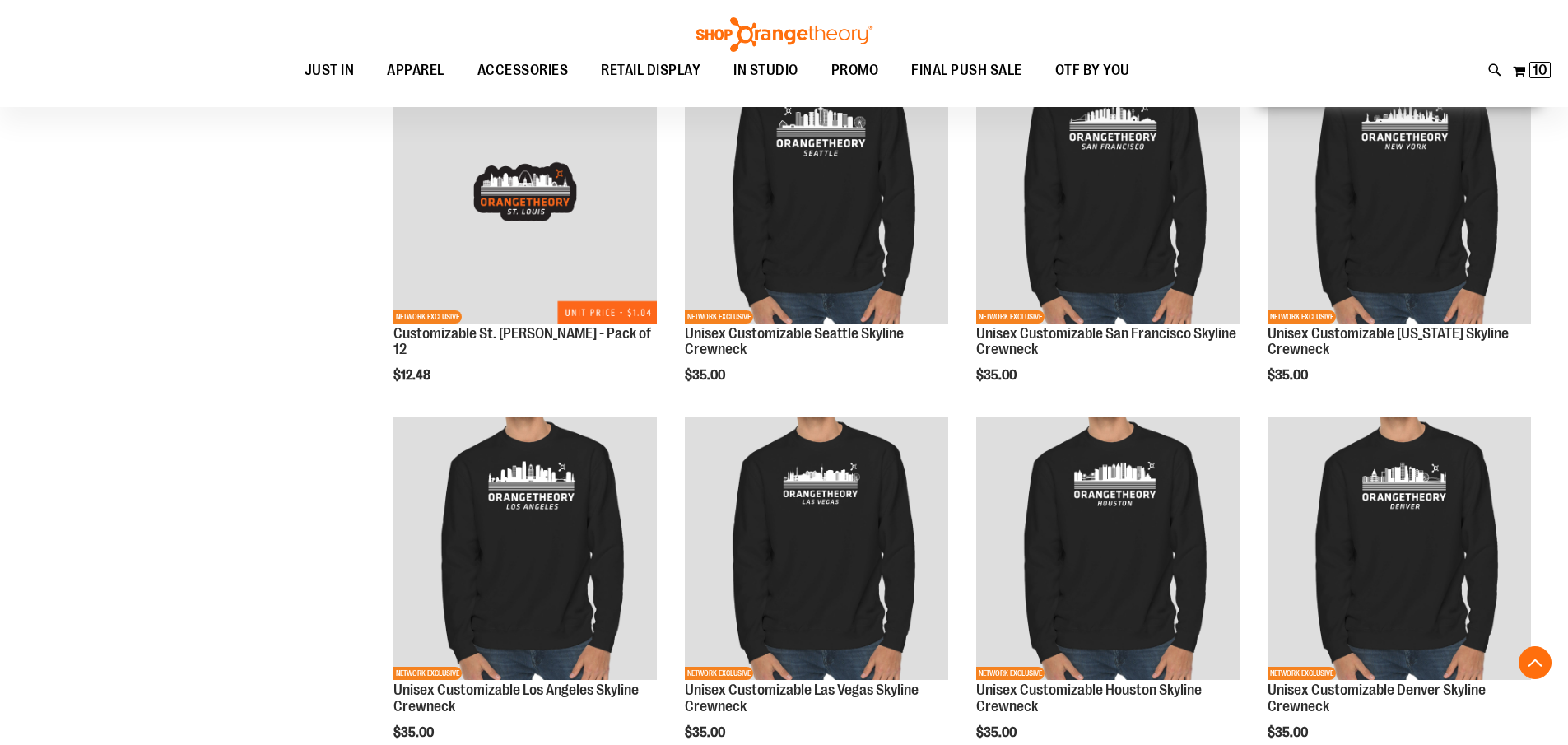
scroll to position [6171, 0]
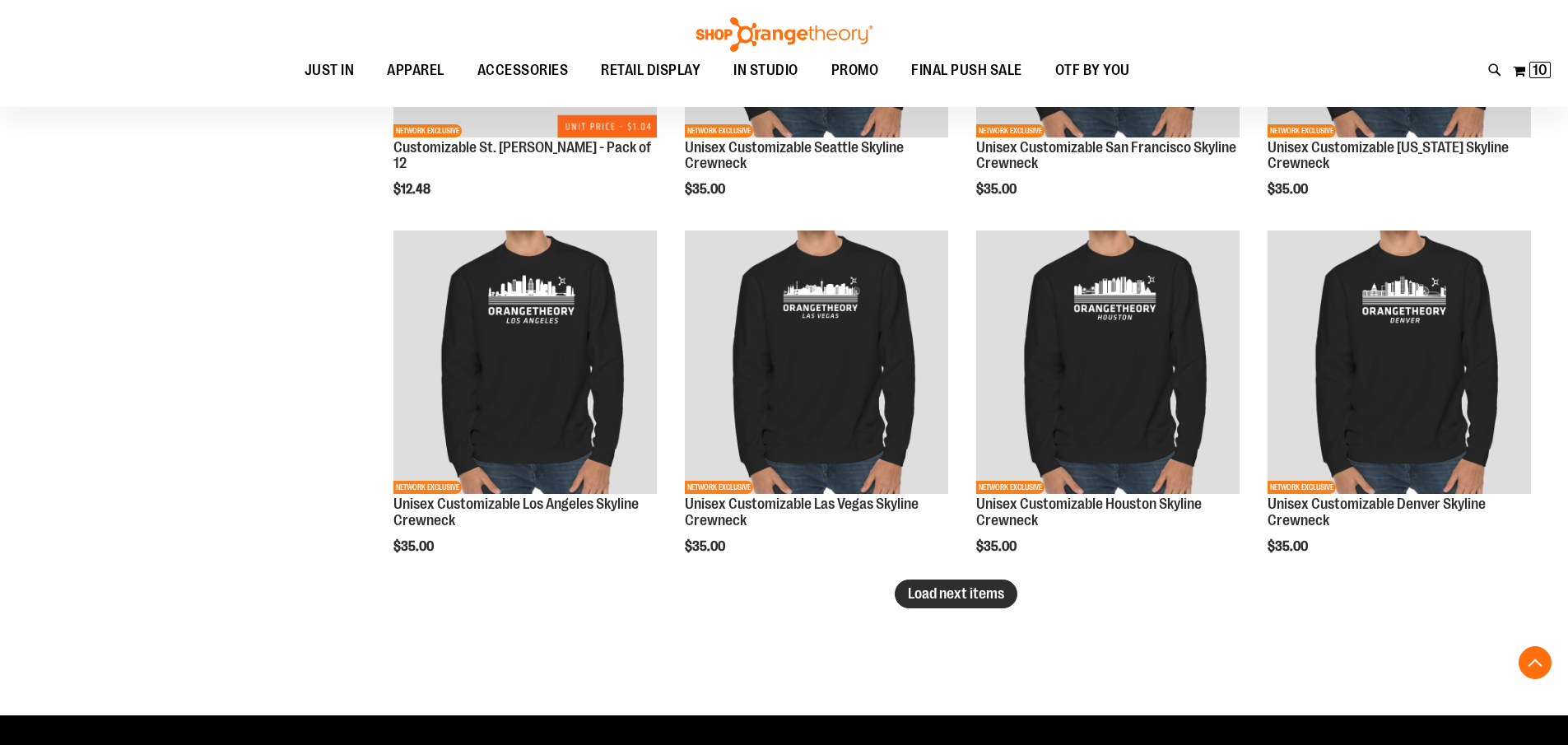
click at [968, 591] on span "Load next items" at bounding box center [956, 593] width 97 height 17
